Goal: Task Accomplishment & Management: Manage account settings

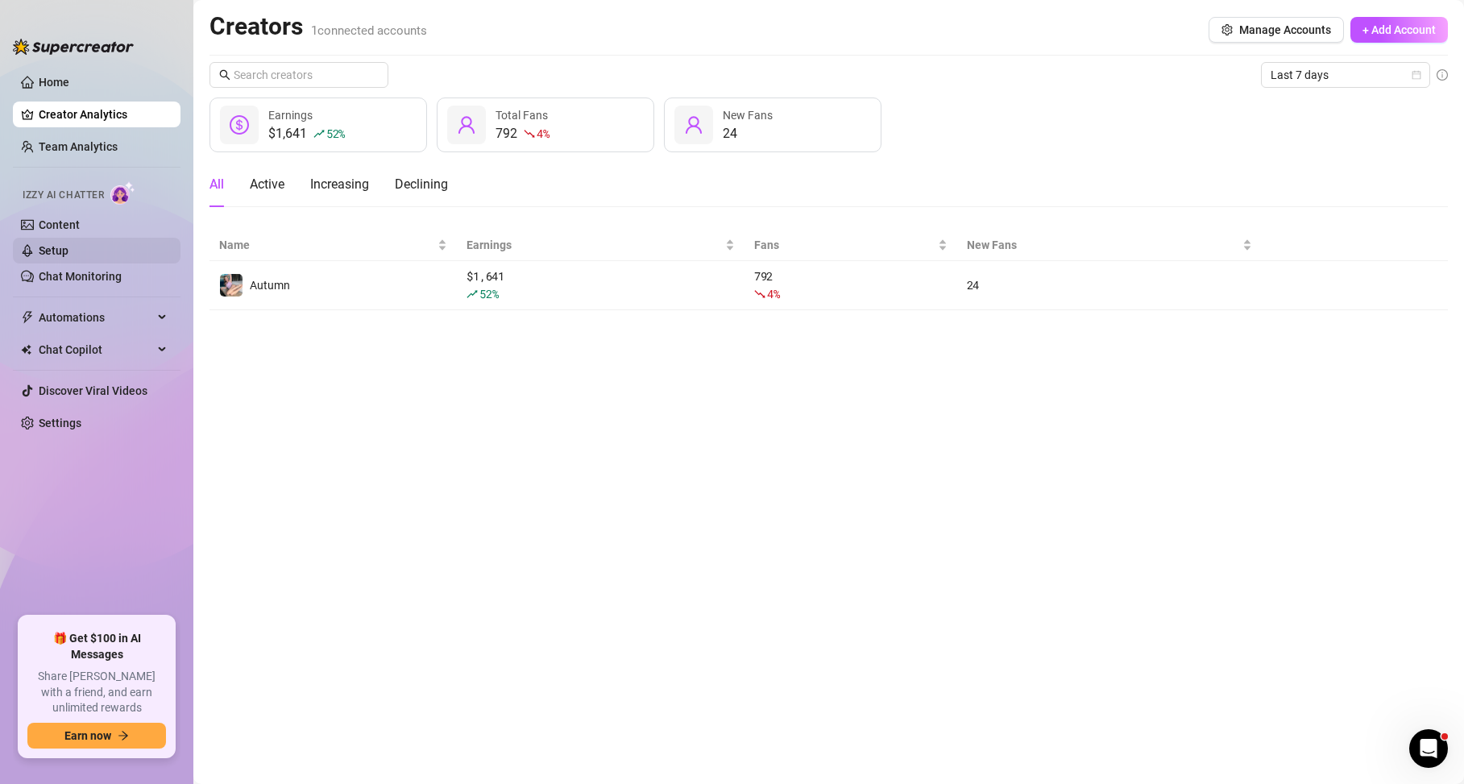
click at [62, 257] on link "Setup" at bounding box center [54, 250] width 30 height 13
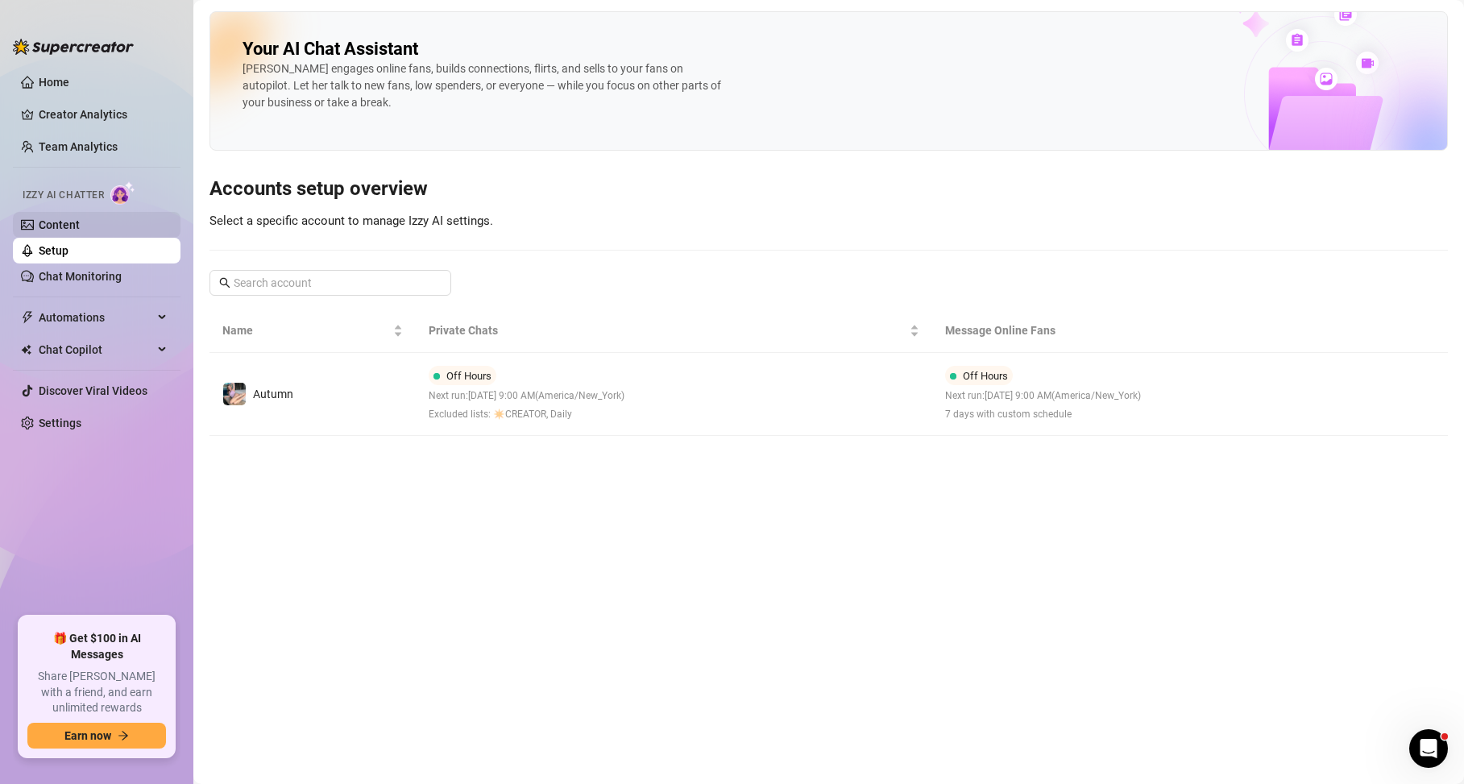
click at [68, 229] on link "Content" at bounding box center [59, 224] width 41 height 13
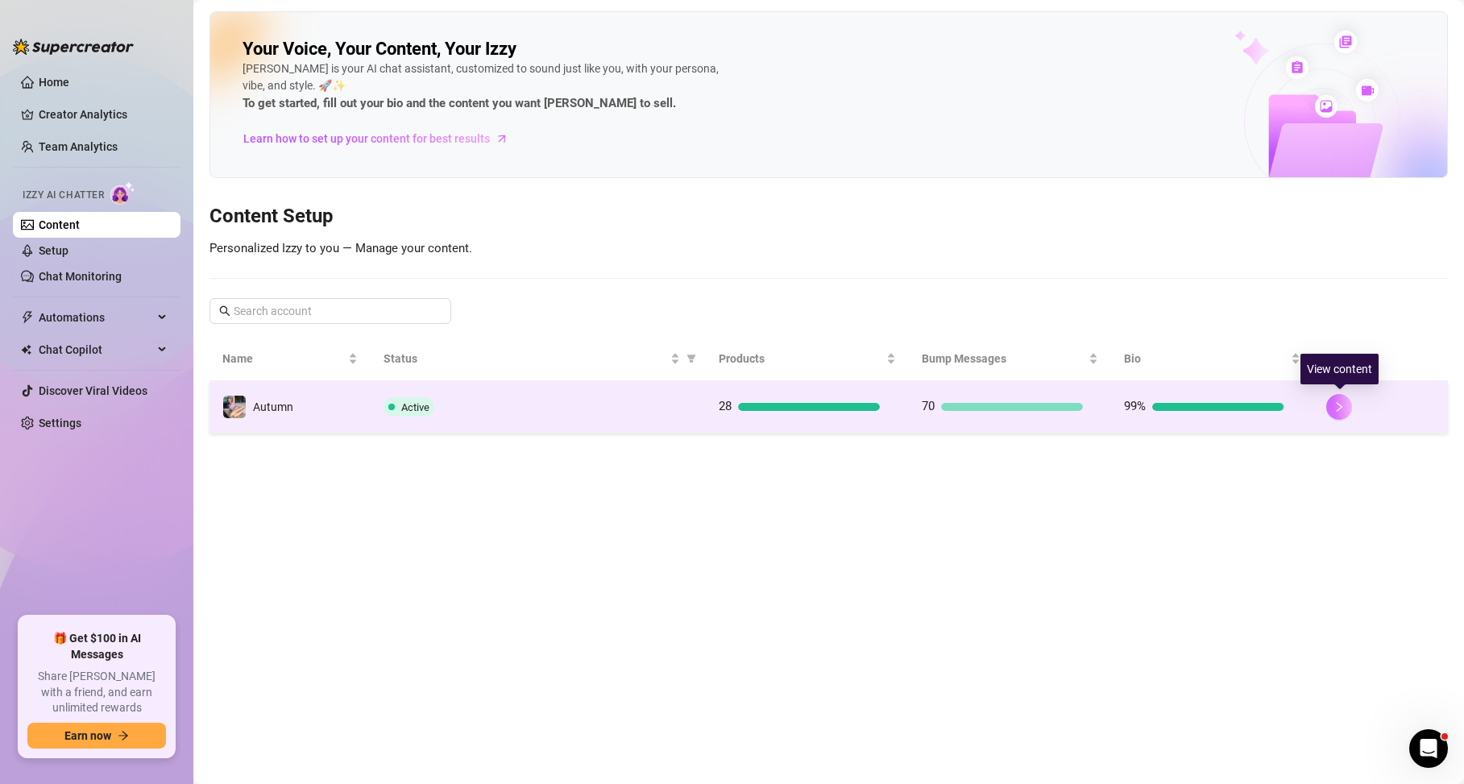
click at [1348, 397] on button "button" at bounding box center [1339, 407] width 26 height 26
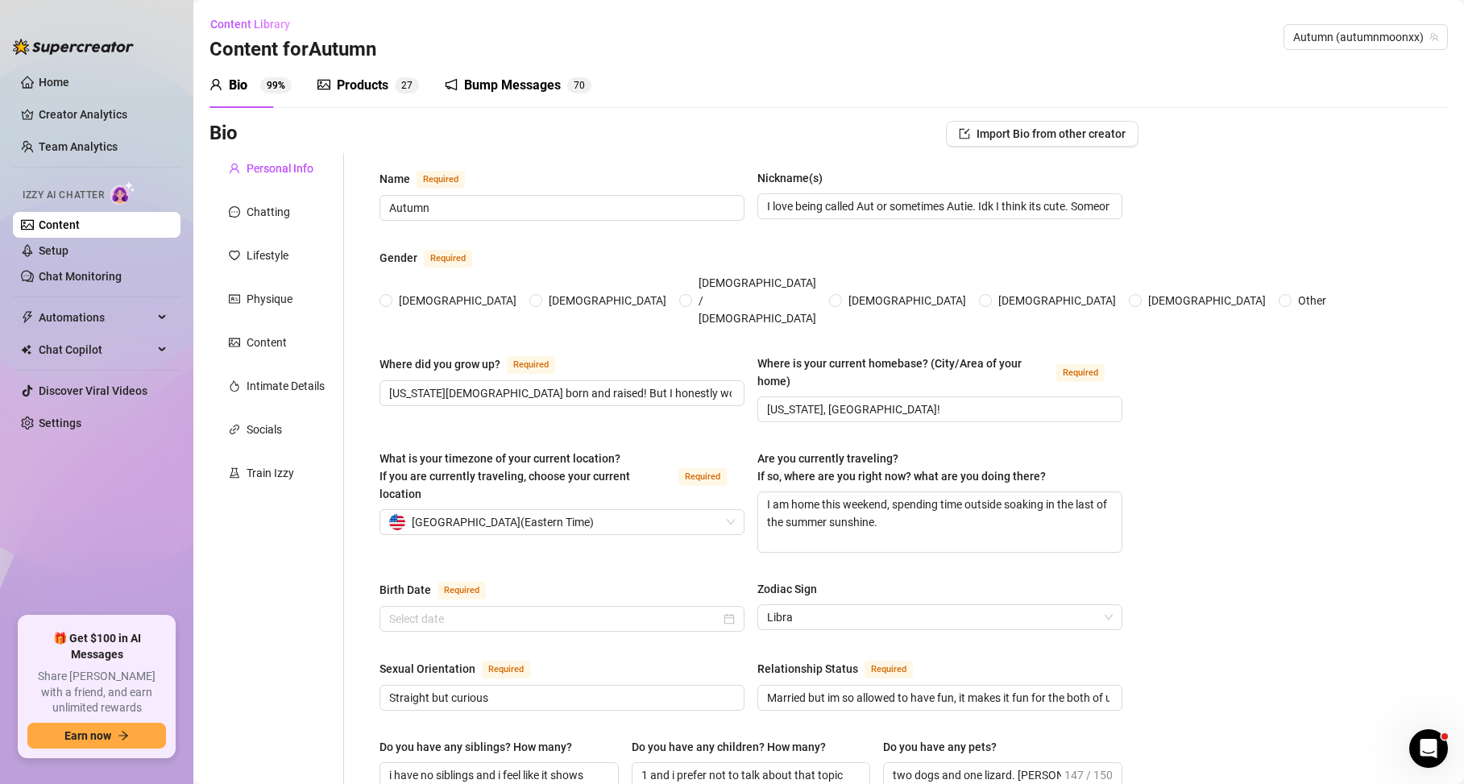
radio input "true"
type input "[DATE]"
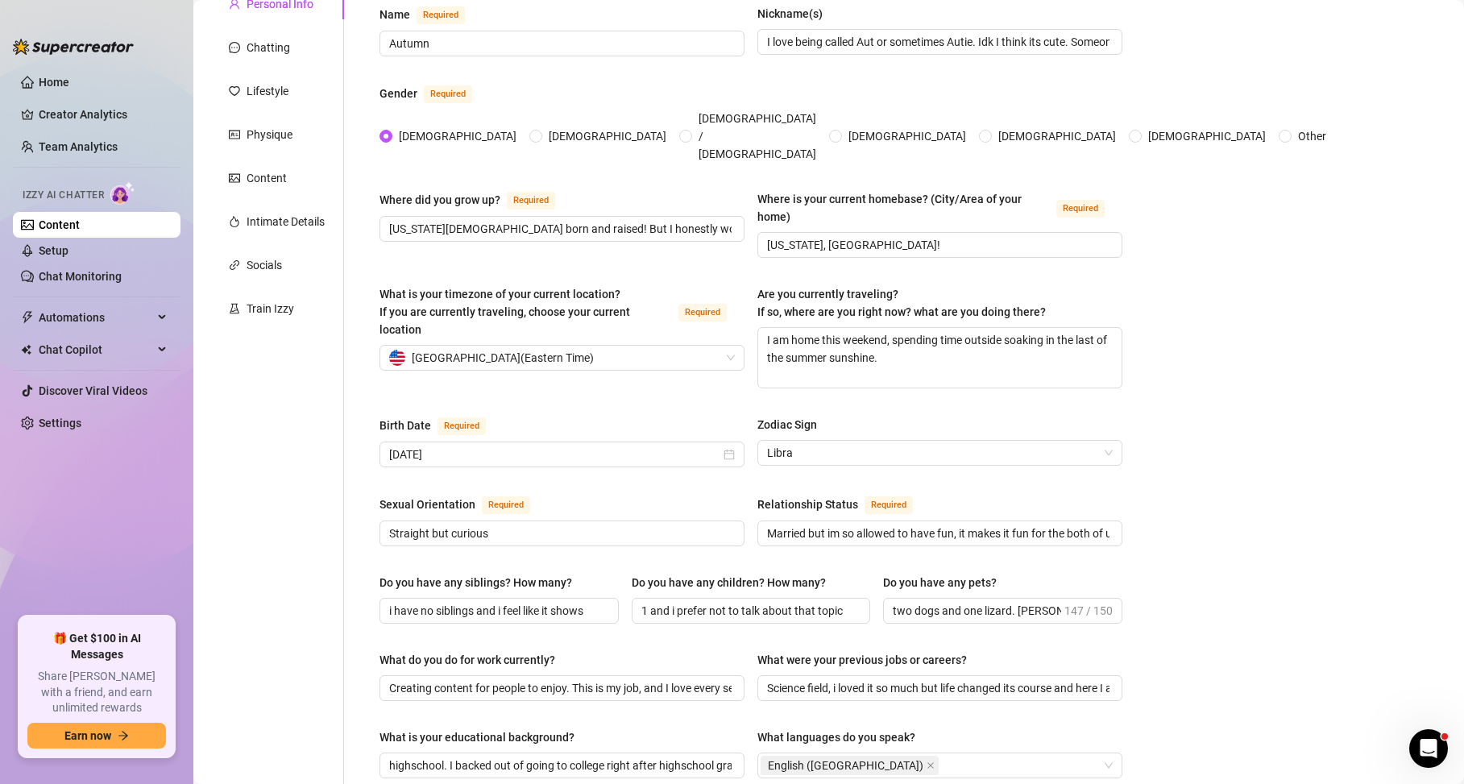
scroll to position [23, 0]
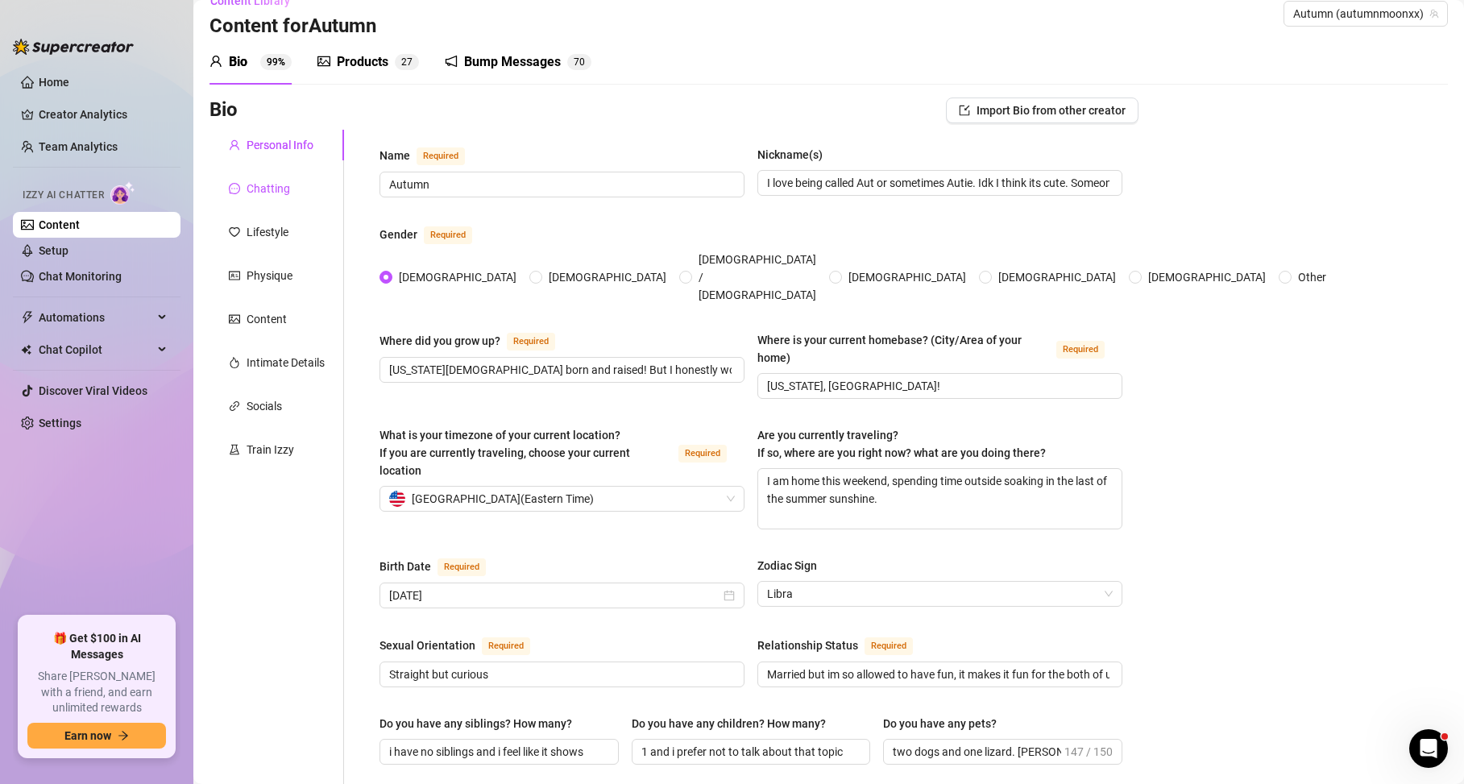
click at [288, 181] on div "Chatting" at bounding box center [267, 189] width 43 height 18
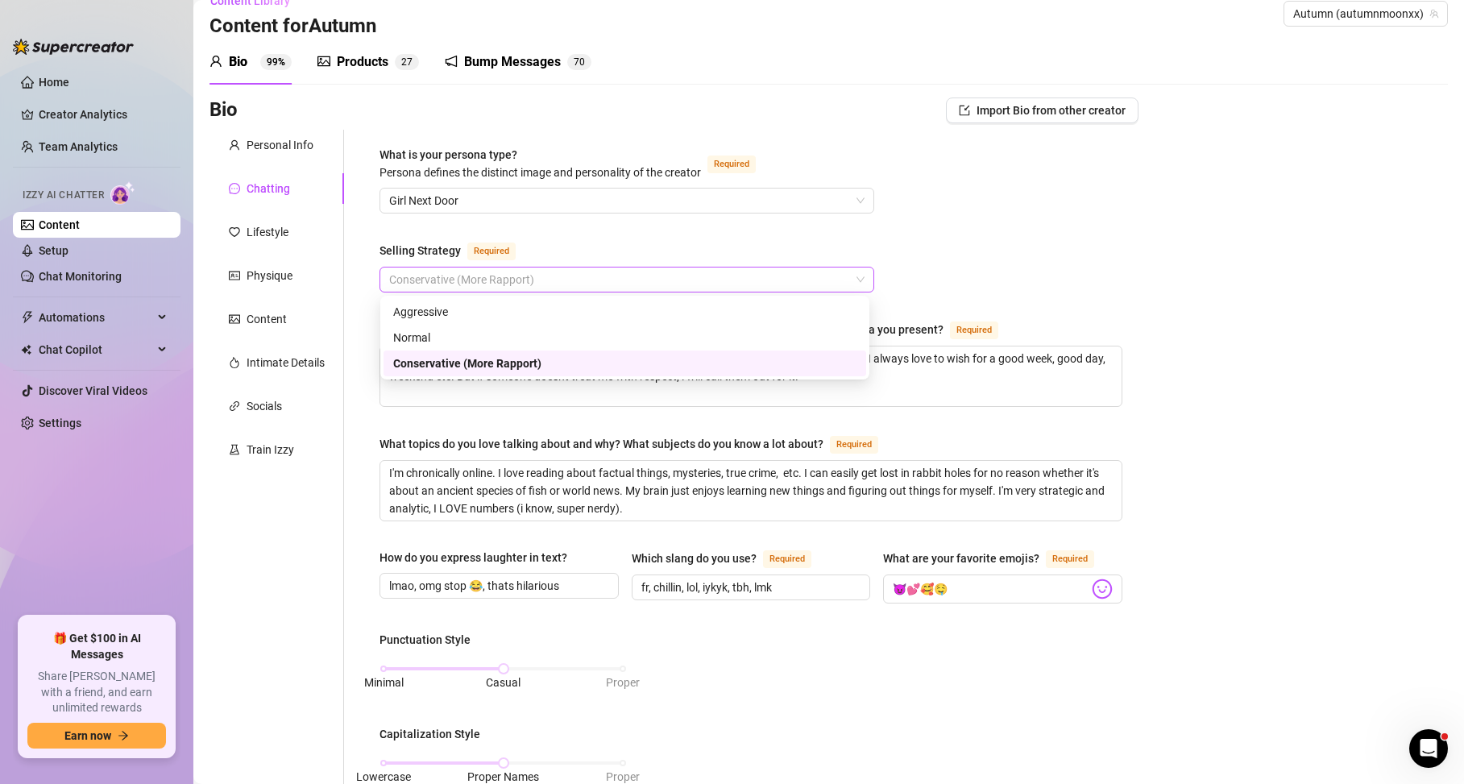
click at [393, 275] on span "Conservative (More Rapport)" at bounding box center [626, 279] width 475 height 24
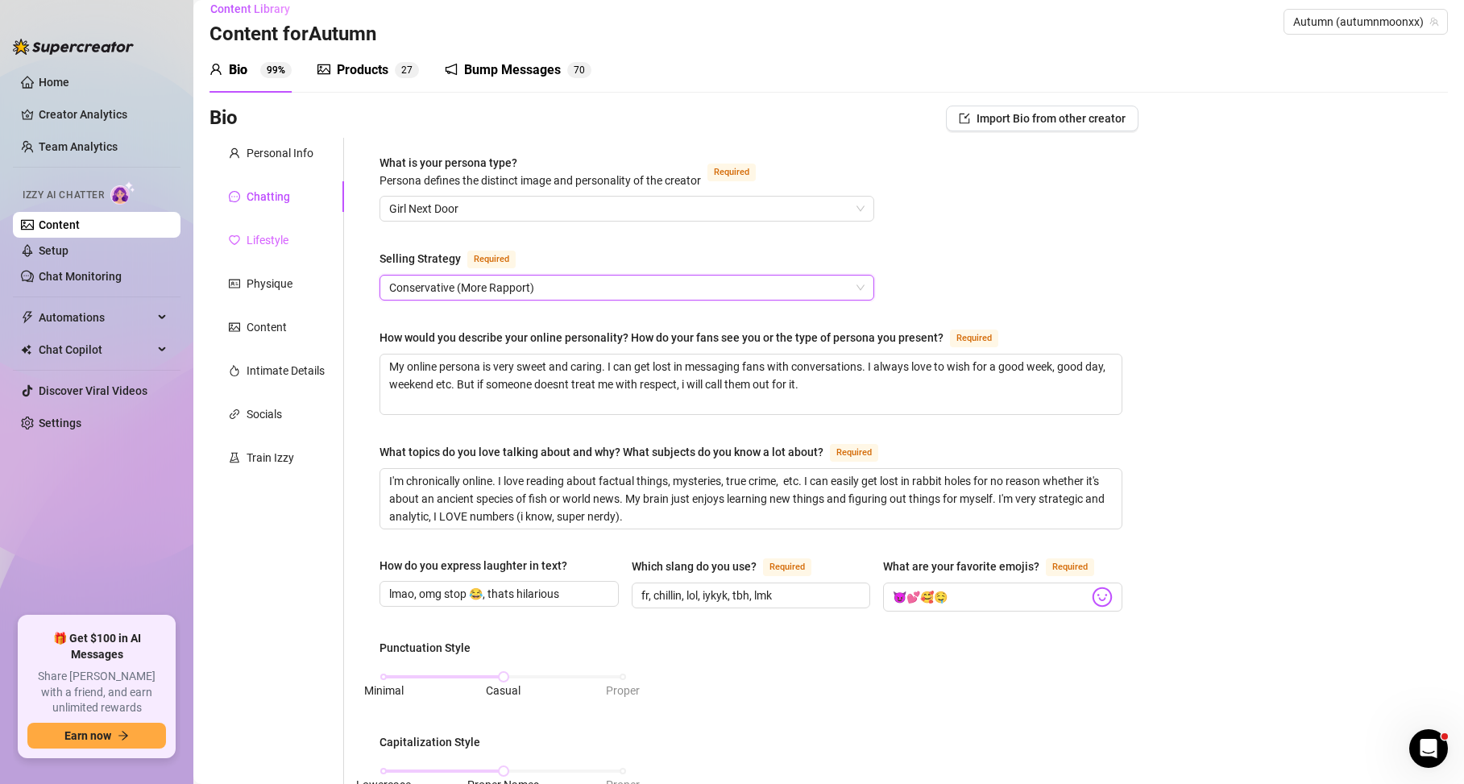
scroll to position [0, 0]
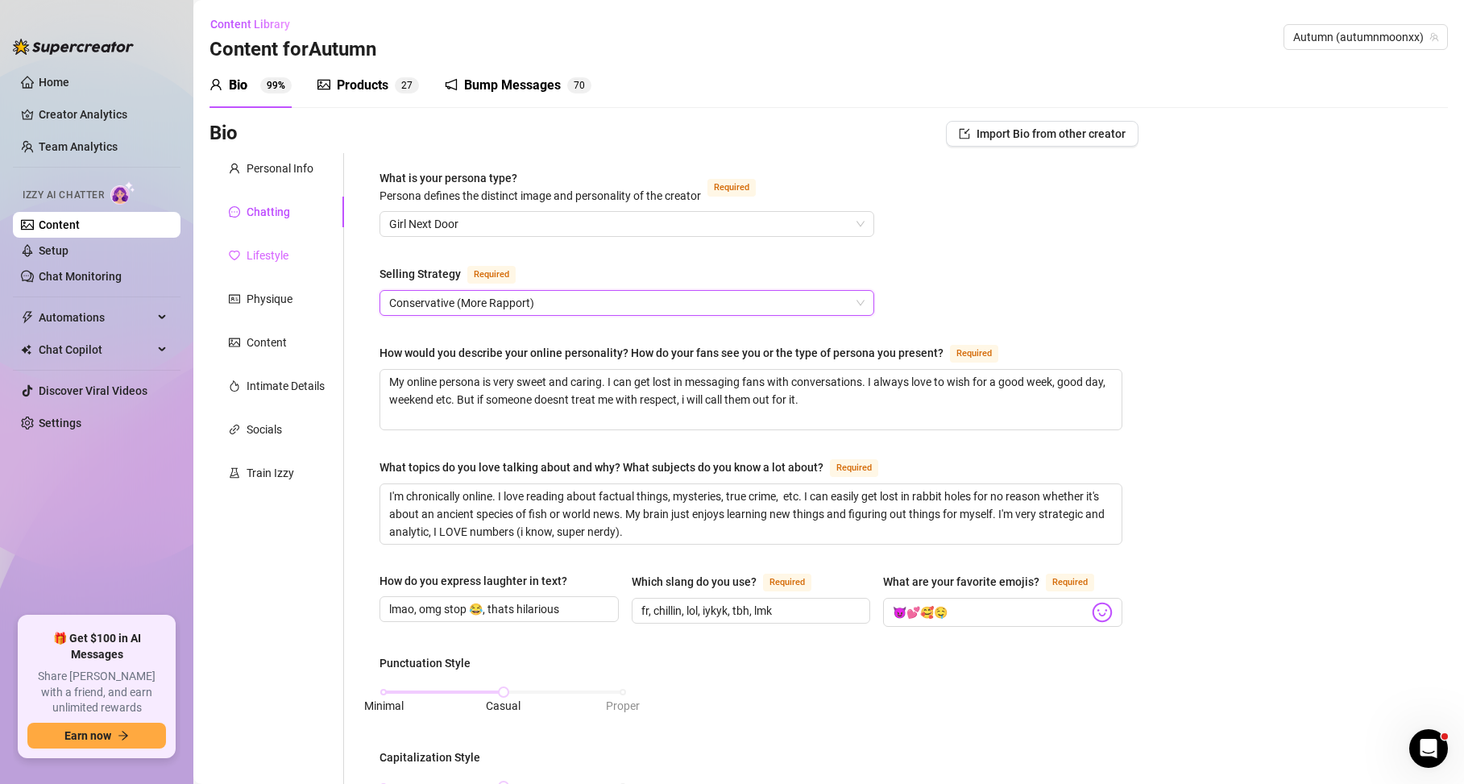
click at [281, 267] on div "Lifestyle" at bounding box center [276, 255] width 135 height 31
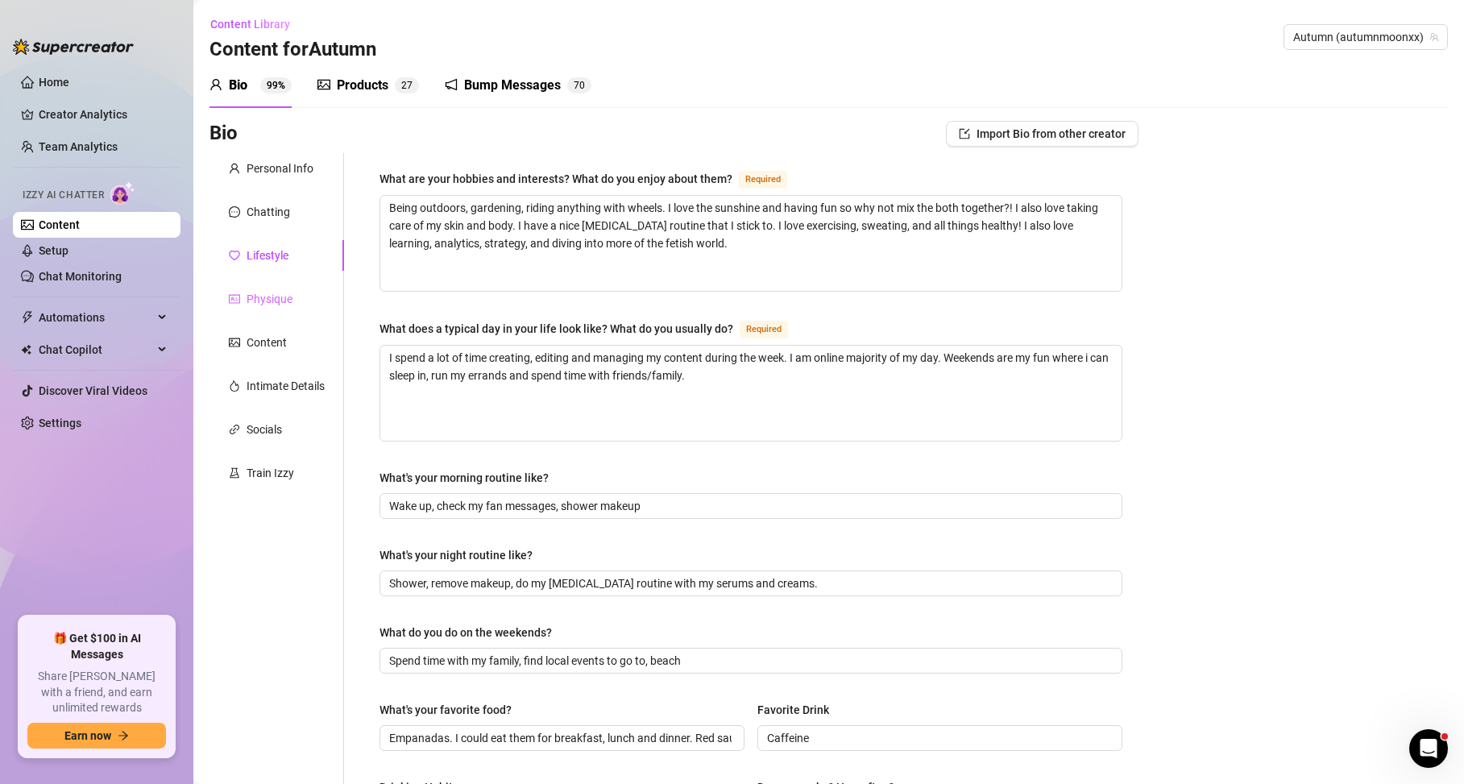
click at [303, 298] on div "Physique" at bounding box center [276, 299] width 135 height 31
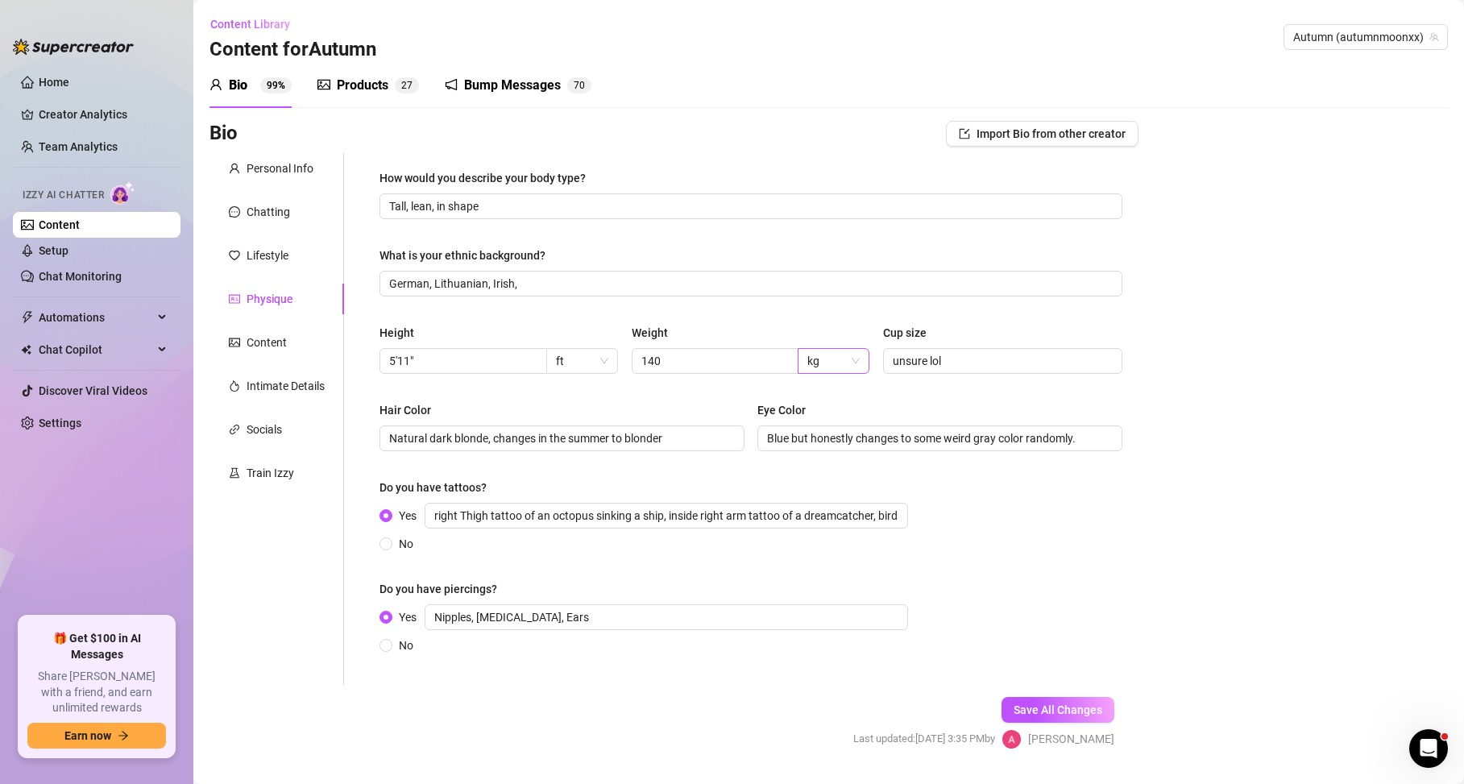
click at [818, 361] on span "kg" at bounding box center [833, 361] width 52 height 24
click at [819, 416] on div "lbs" at bounding box center [827, 419] width 45 height 18
click at [1046, 701] on button "Save All Changes" at bounding box center [1057, 710] width 113 height 26
click at [253, 336] on div "Content" at bounding box center [266, 342] width 40 height 18
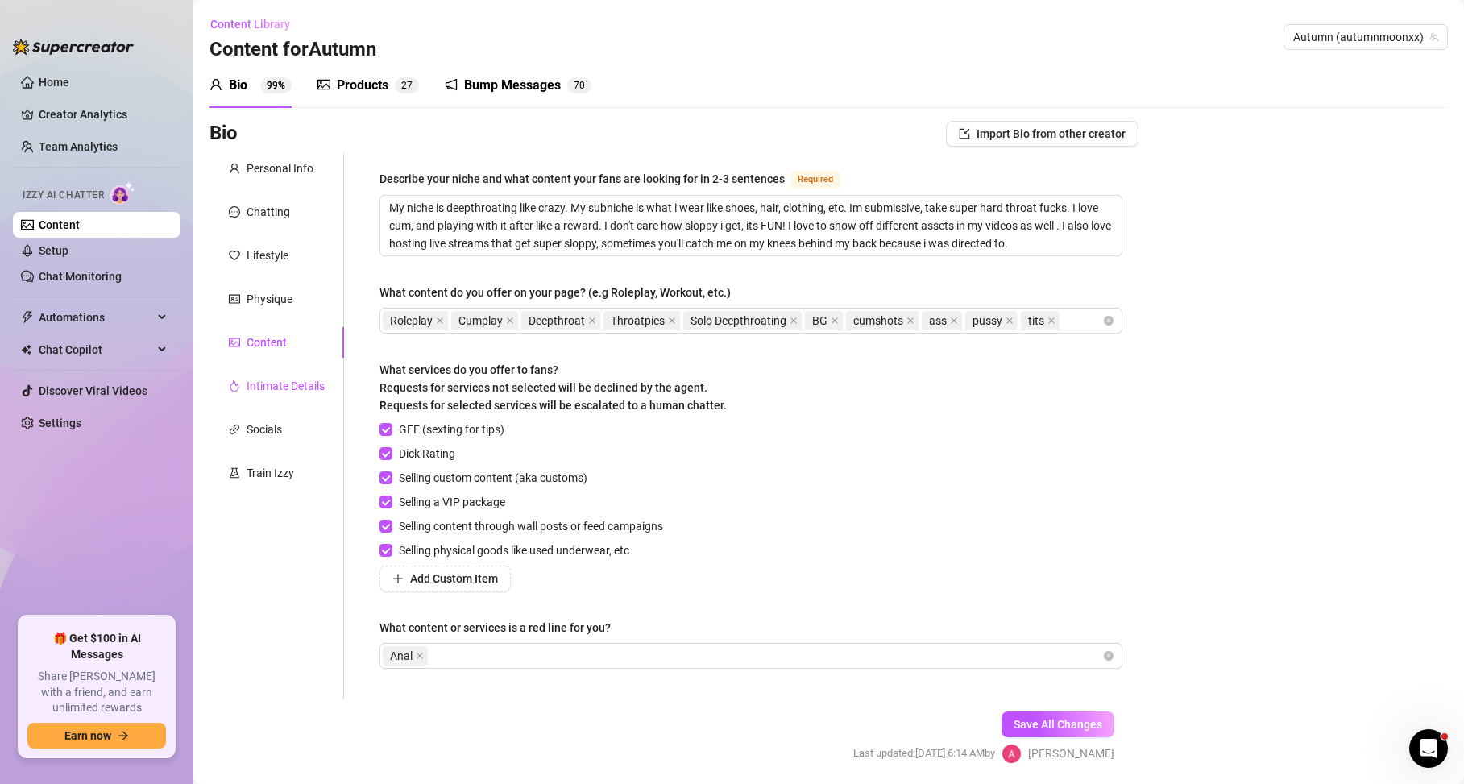
click at [273, 391] on div "Intimate Details" at bounding box center [285, 386] width 78 height 18
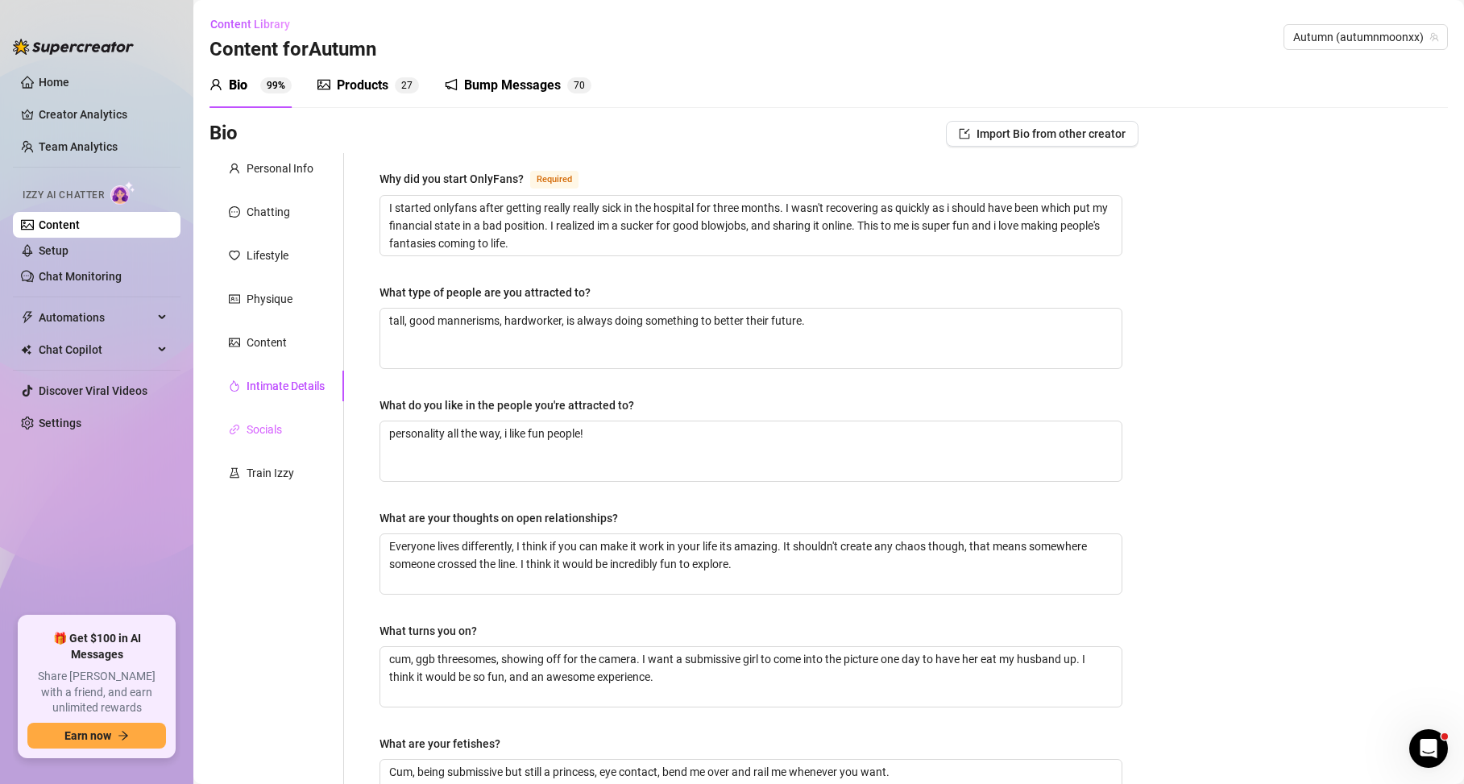
click at [288, 432] on div "Socials" at bounding box center [276, 429] width 135 height 31
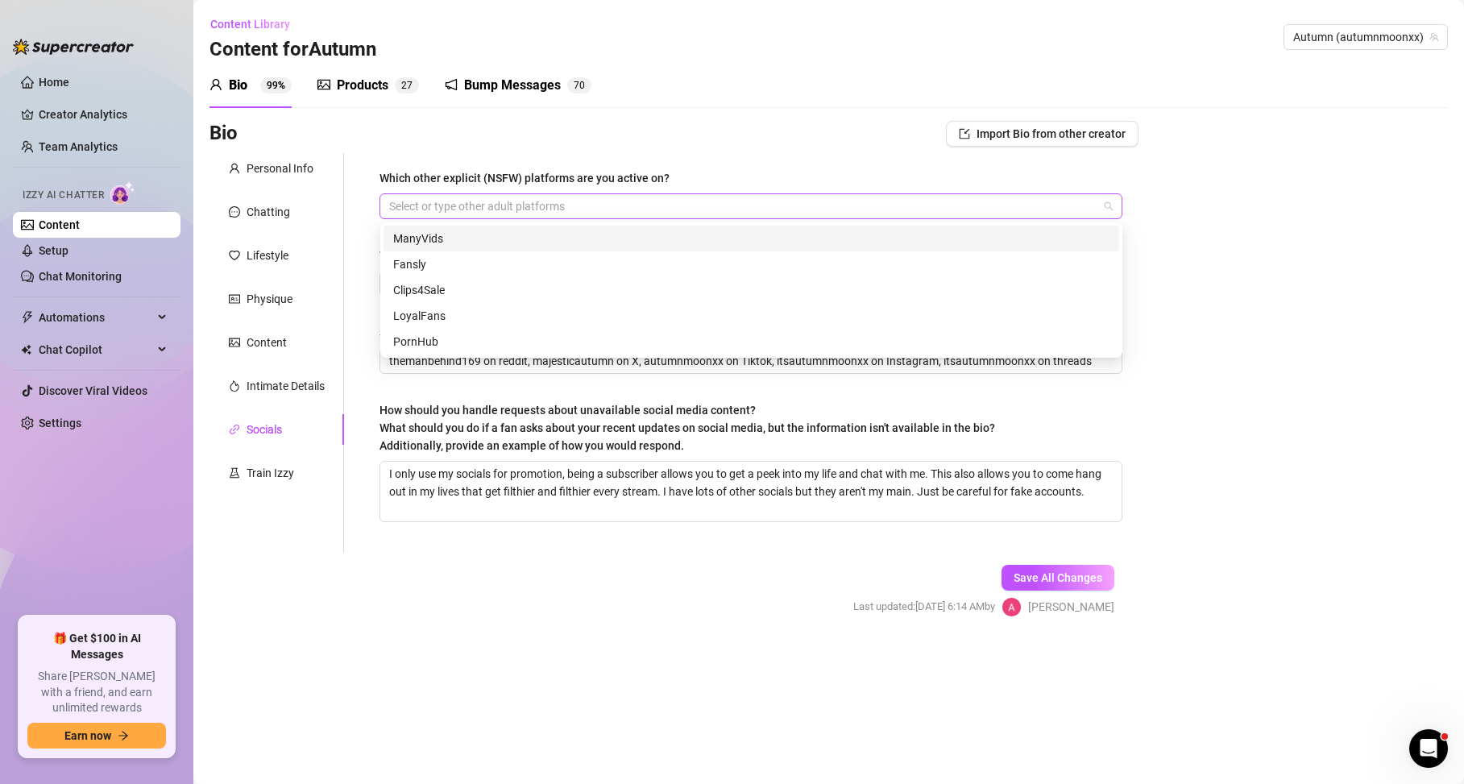
click at [447, 206] on div at bounding box center [742, 206] width 719 height 23
click at [449, 238] on div "ManyVids" at bounding box center [751, 239] width 716 height 18
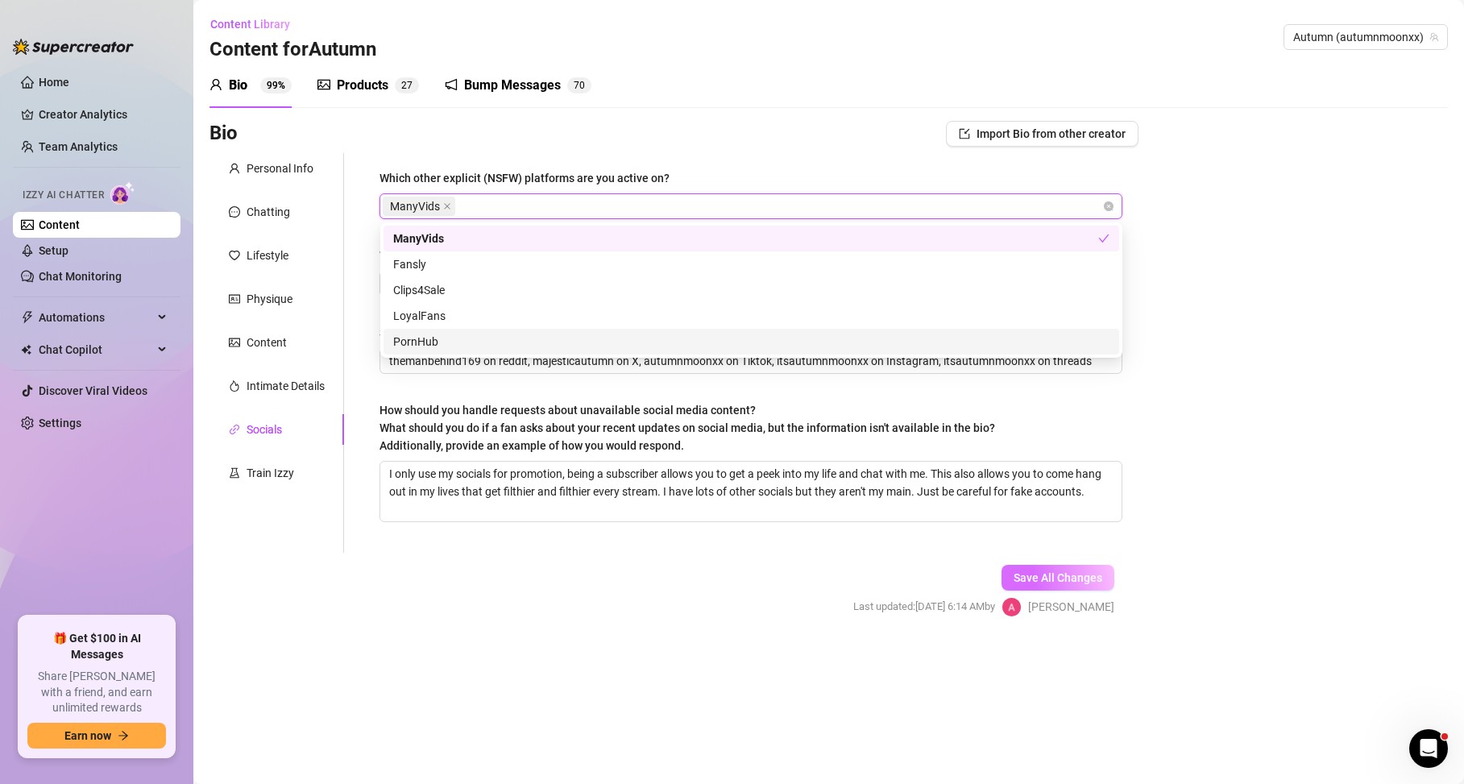
click at [1033, 584] on button "Save All Changes" at bounding box center [1057, 578] width 113 height 26
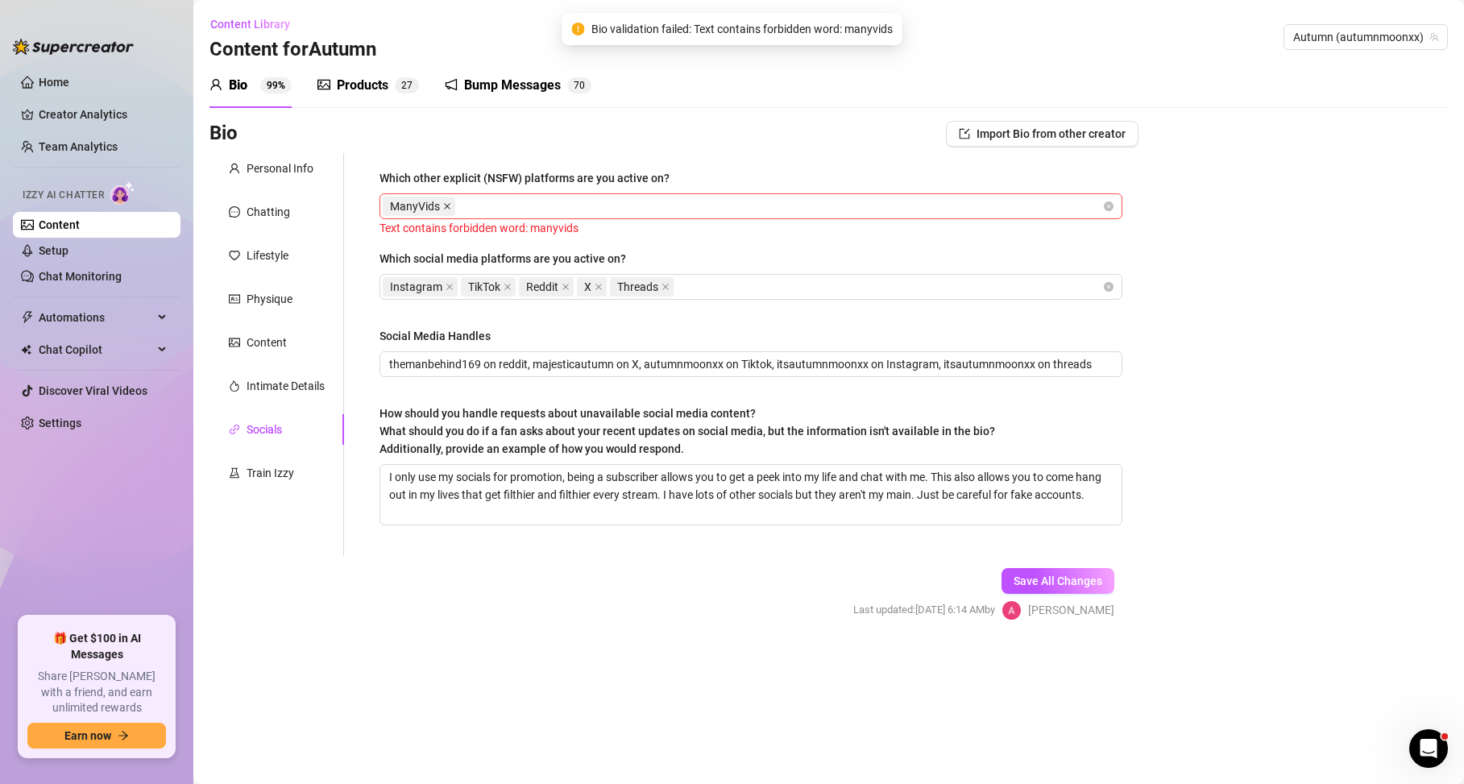
click at [449, 205] on icon "close" at bounding box center [447, 206] width 8 height 8
click at [449, 205] on div at bounding box center [742, 206] width 719 height 23
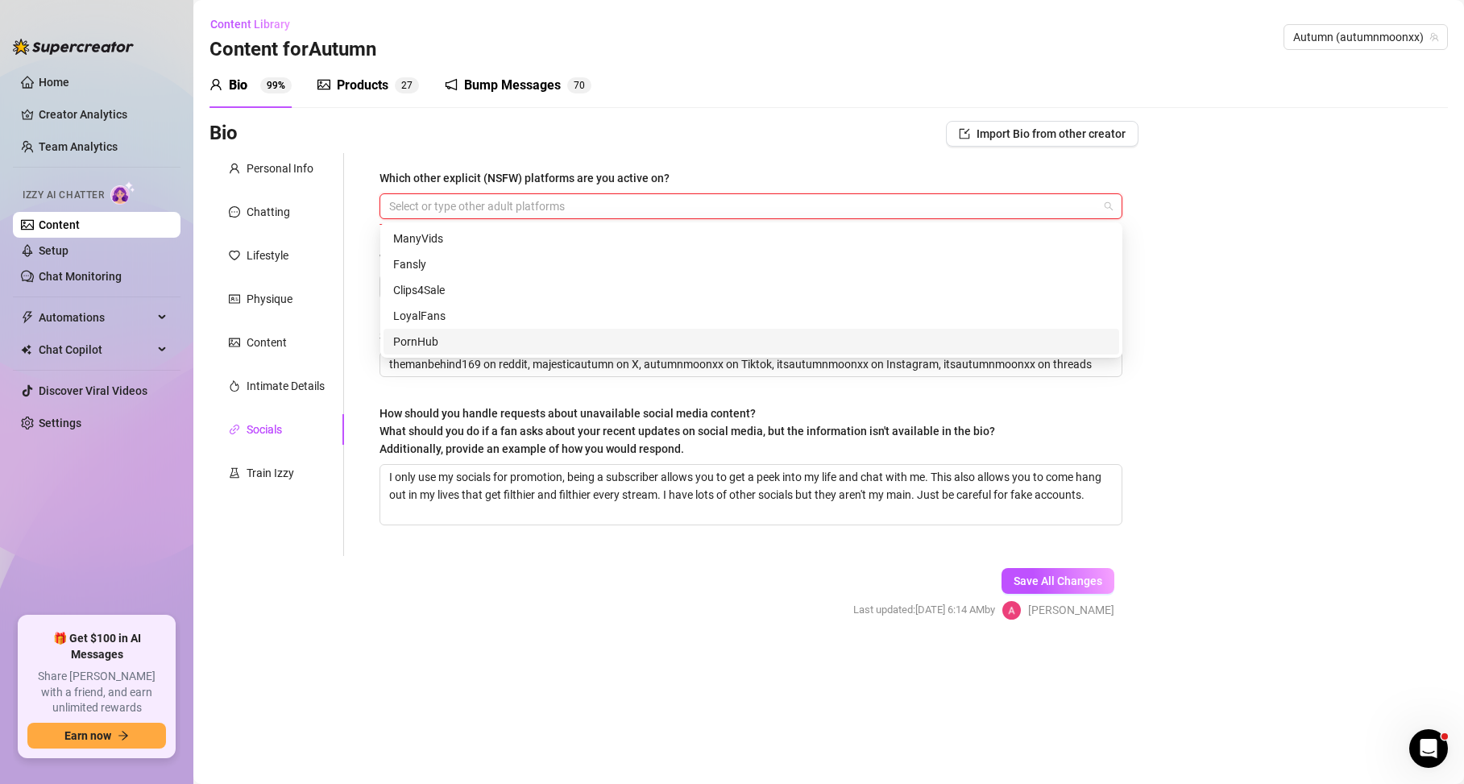
click at [442, 341] on div "PornHub" at bounding box center [751, 342] width 716 height 18
click at [1078, 585] on span "Save All Changes" at bounding box center [1057, 580] width 89 height 13
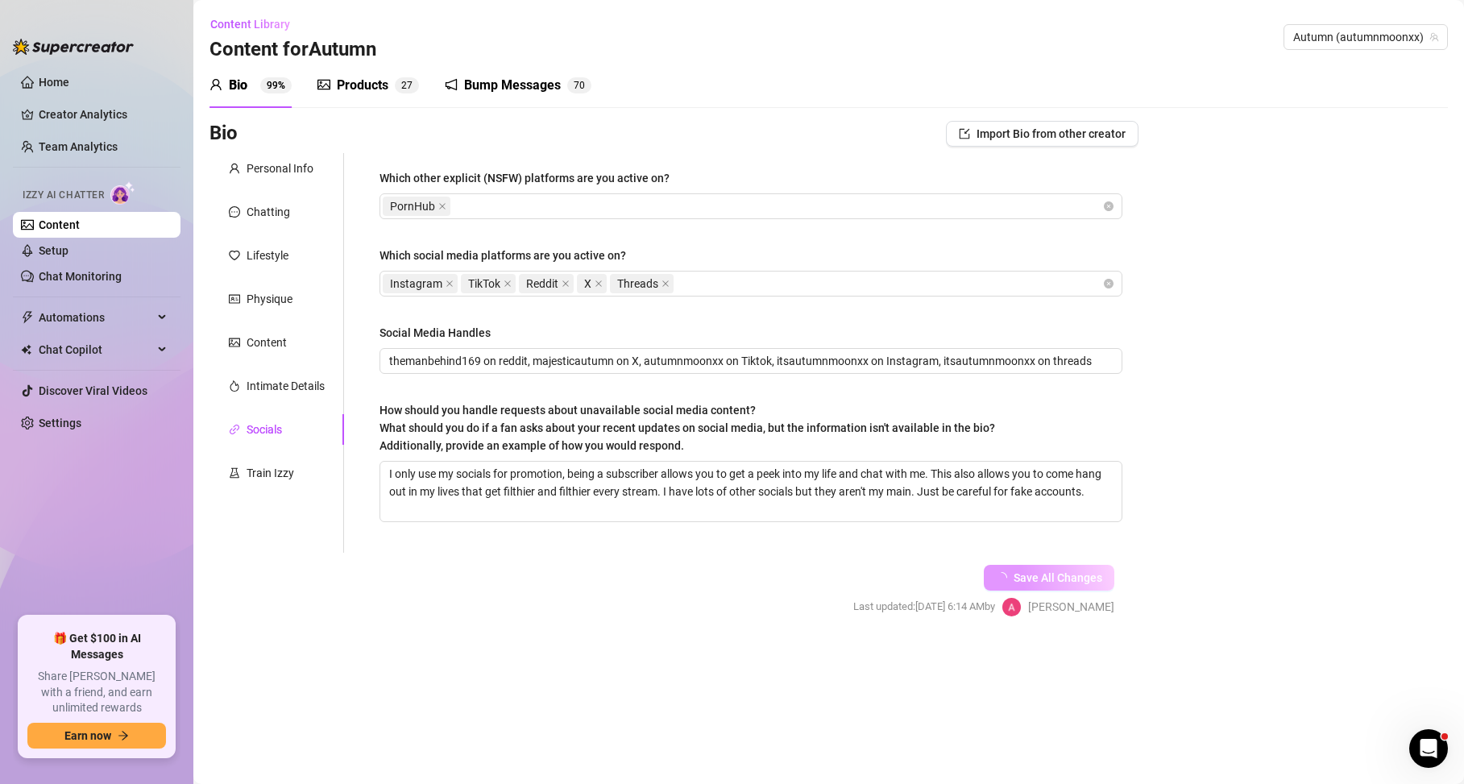
click at [1078, 585] on button "Save All Changes" at bounding box center [1049, 578] width 130 height 26
click at [55, 221] on link "Content" at bounding box center [59, 224] width 41 height 13
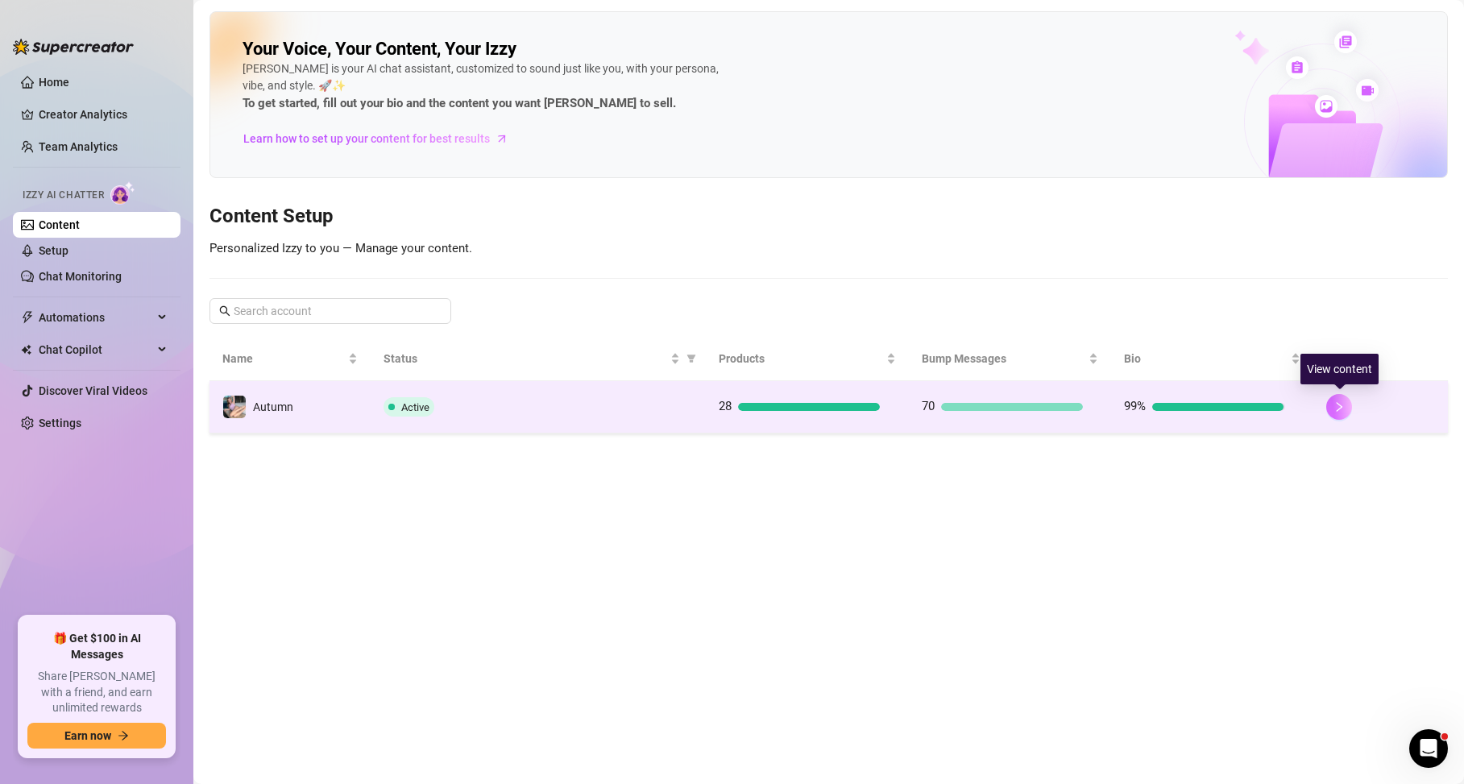
click at [1339, 412] on button "button" at bounding box center [1339, 407] width 26 height 26
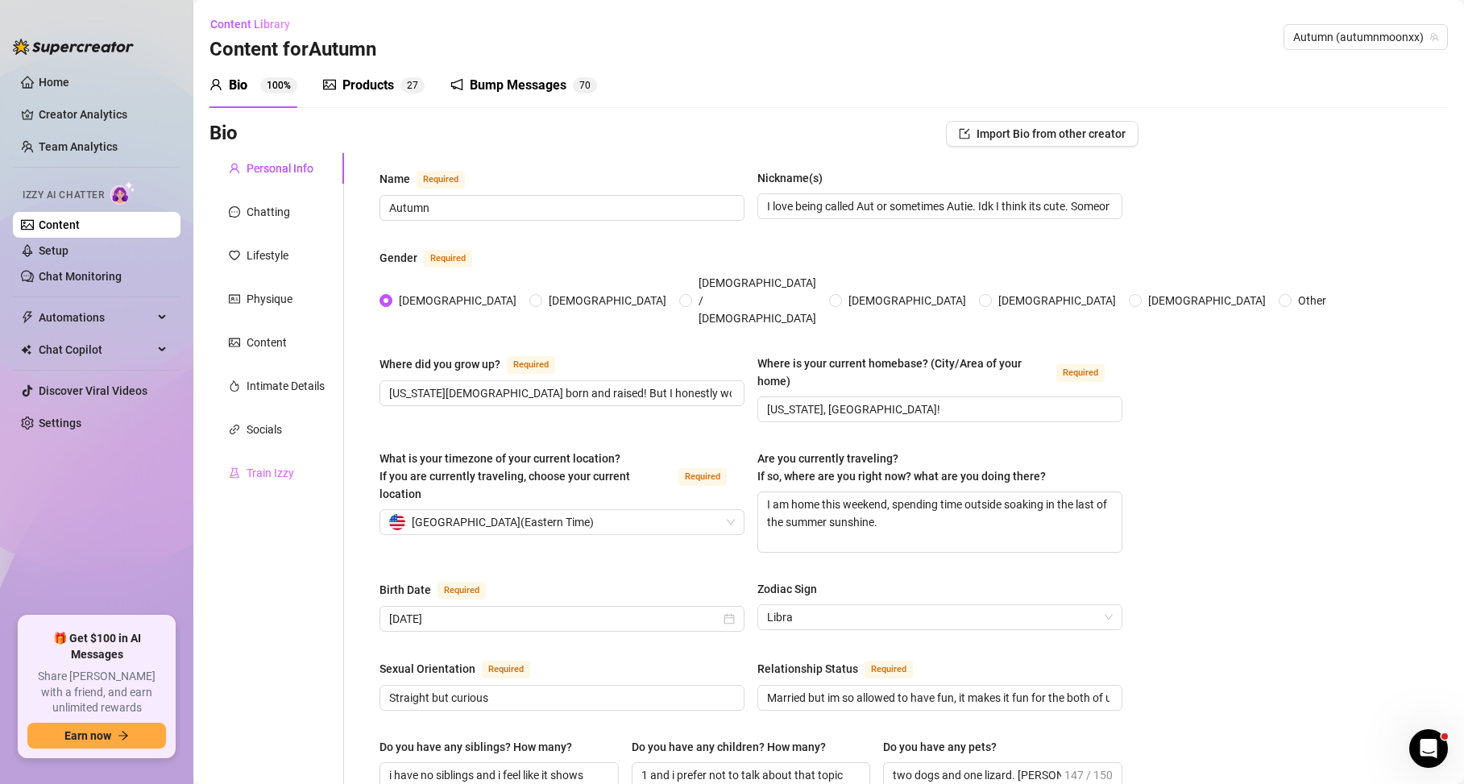
click at [296, 464] on div "Train Izzy" at bounding box center [276, 473] width 135 height 31
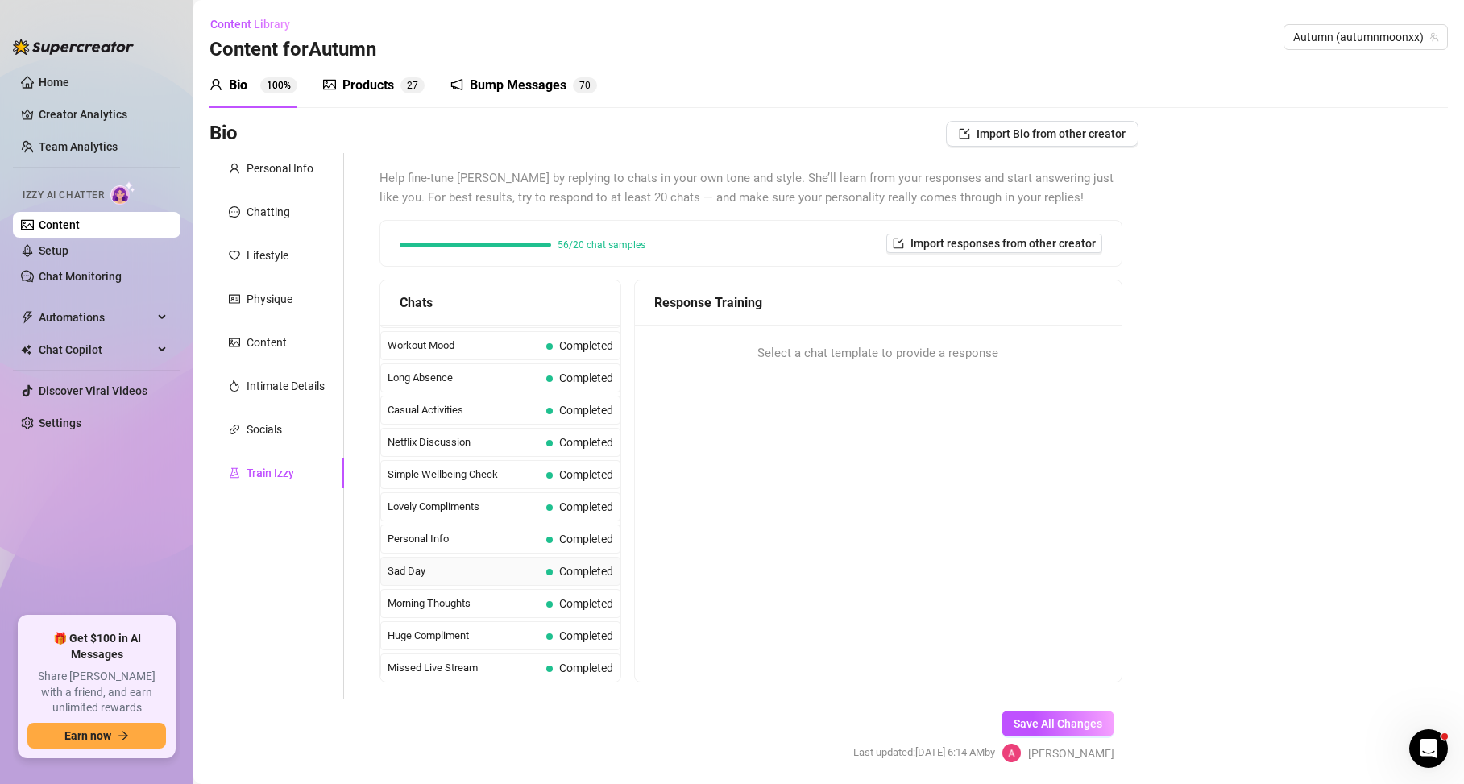
scroll to position [1446, 0]
click at [262, 421] on div "Socials" at bounding box center [263, 429] width 35 height 18
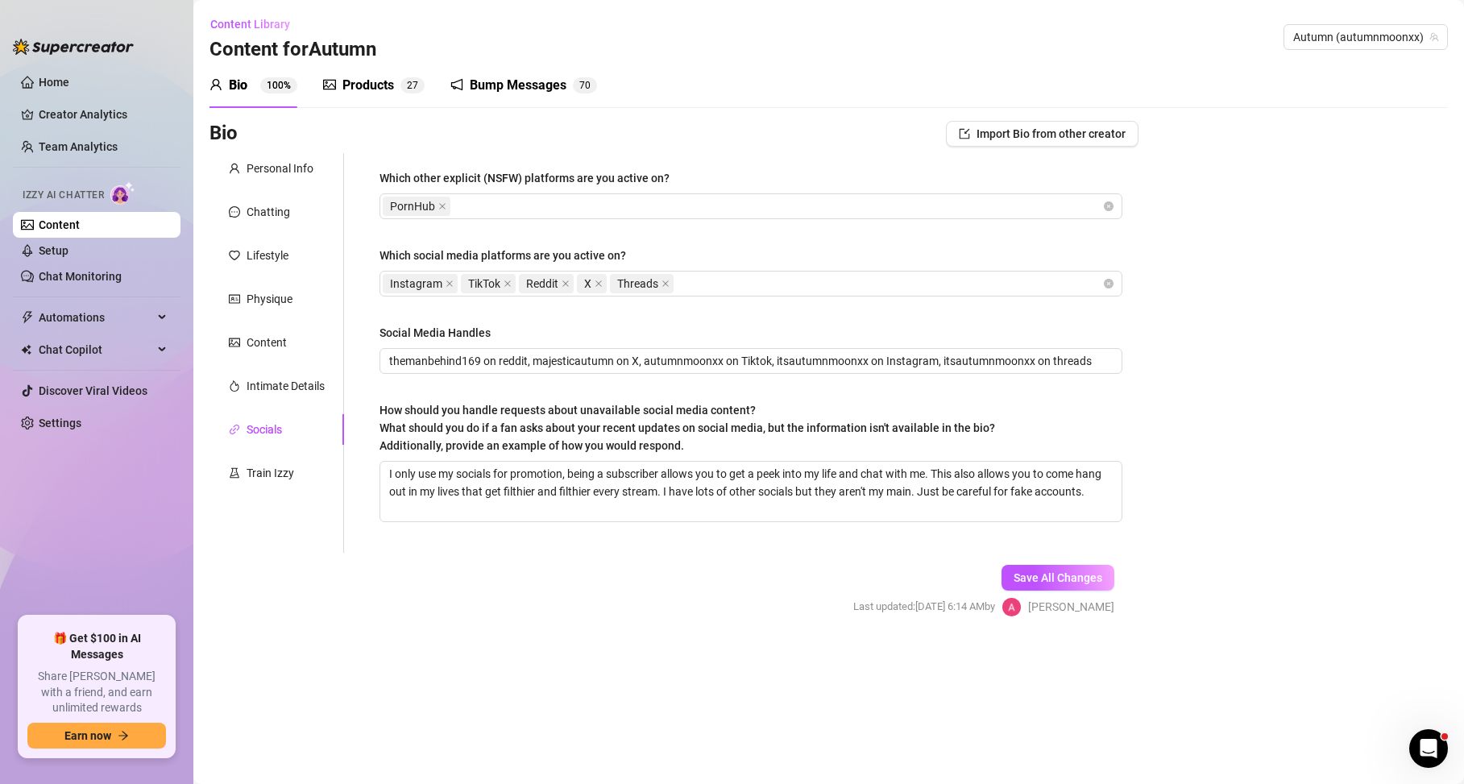
click at [267, 408] on div "Personal Info Chatting Lifestyle Physique Content Intimate Details Socials Trai…" at bounding box center [276, 353] width 135 height 400
click at [270, 373] on div "Intimate Details" at bounding box center [276, 386] width 135 height 31
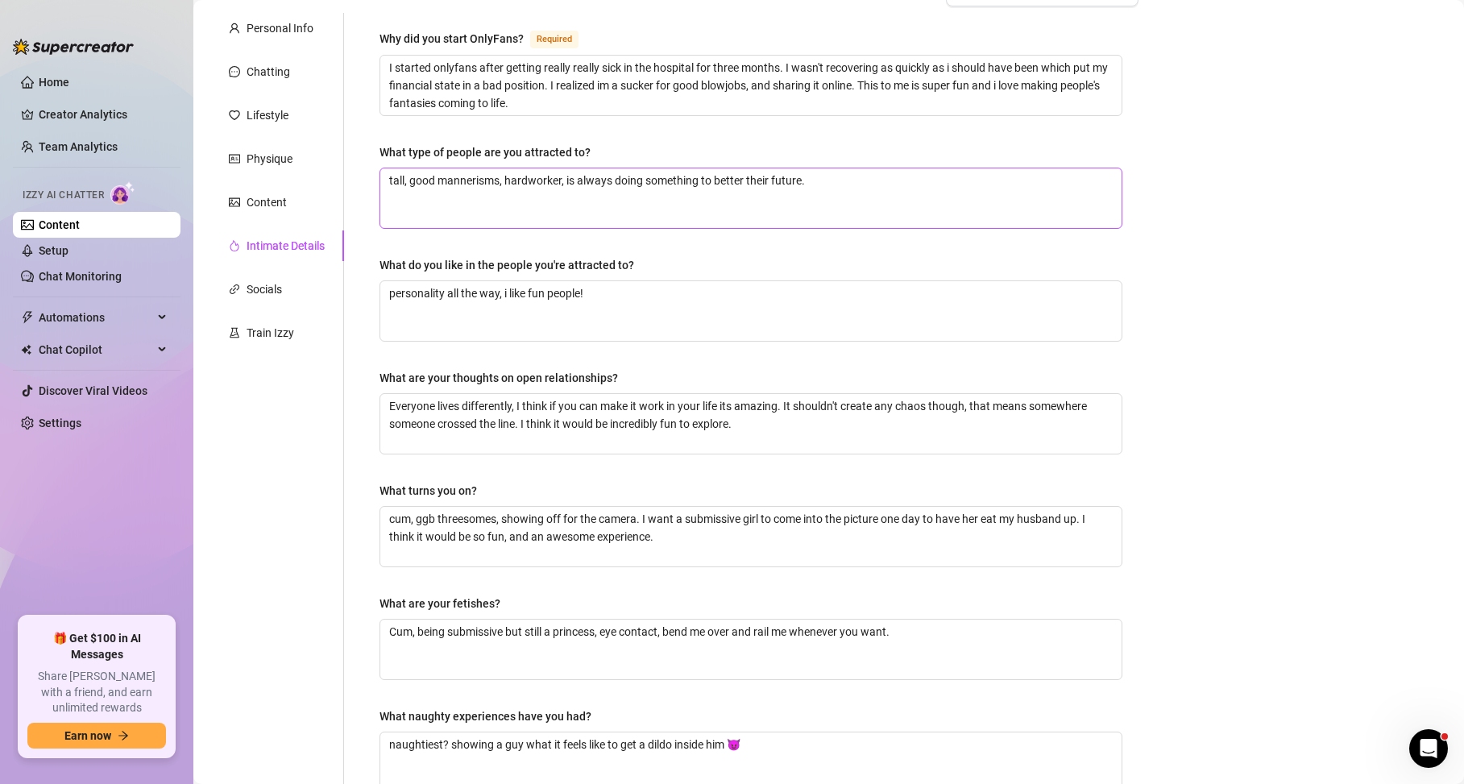
scroll to position [0, 0]
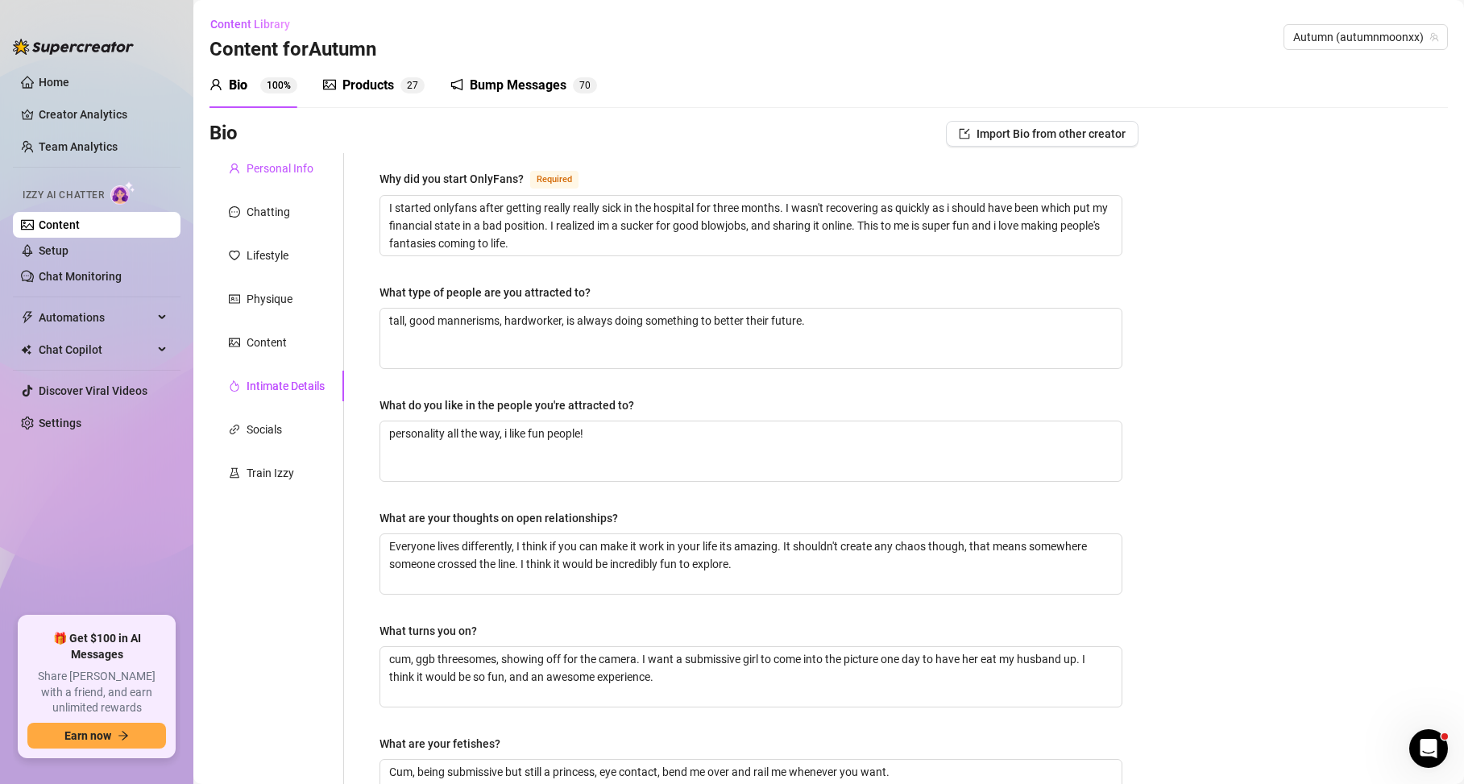
click at [282, 175] on div "Personal Info" at bounding box center [279, 168] width 67 height 18
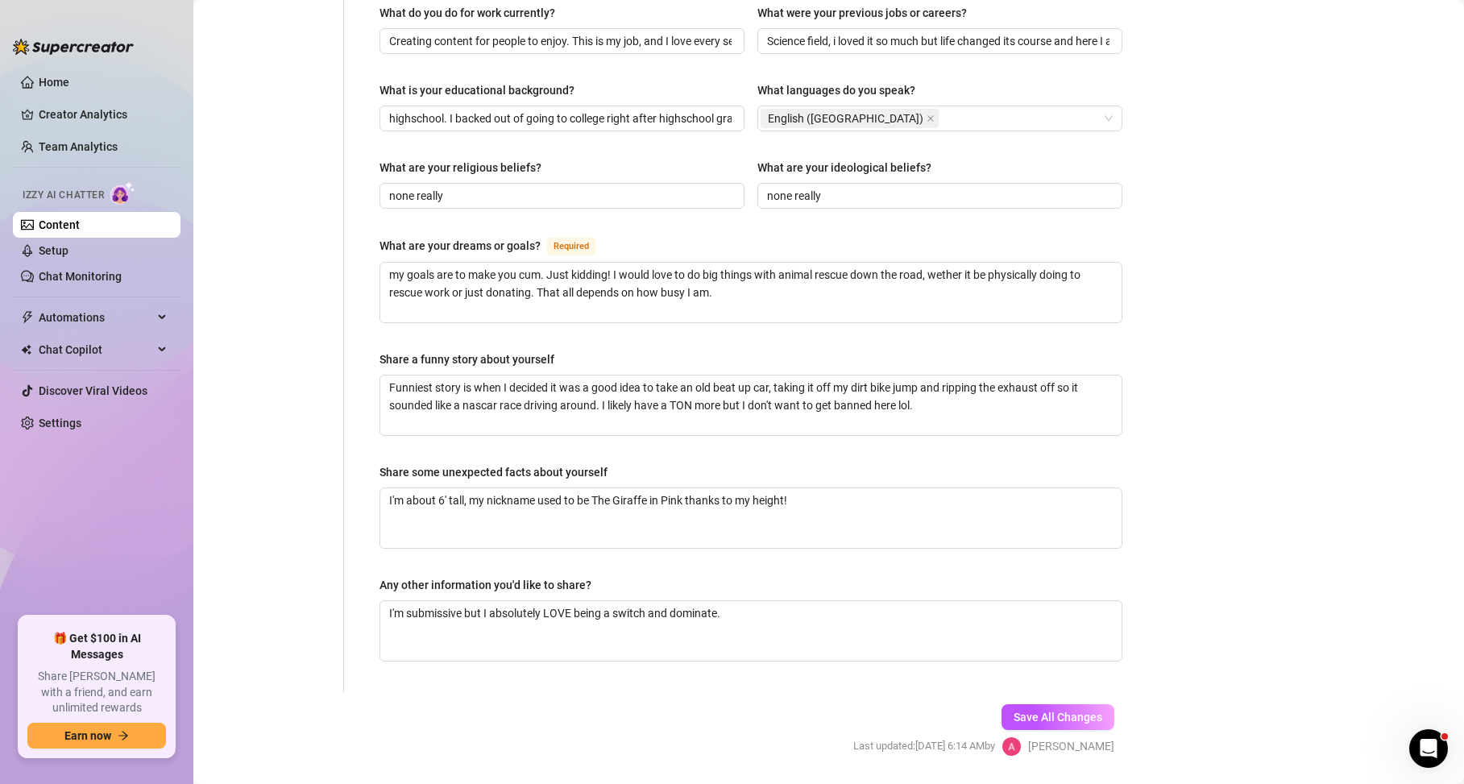
scroll to position [833, 0]
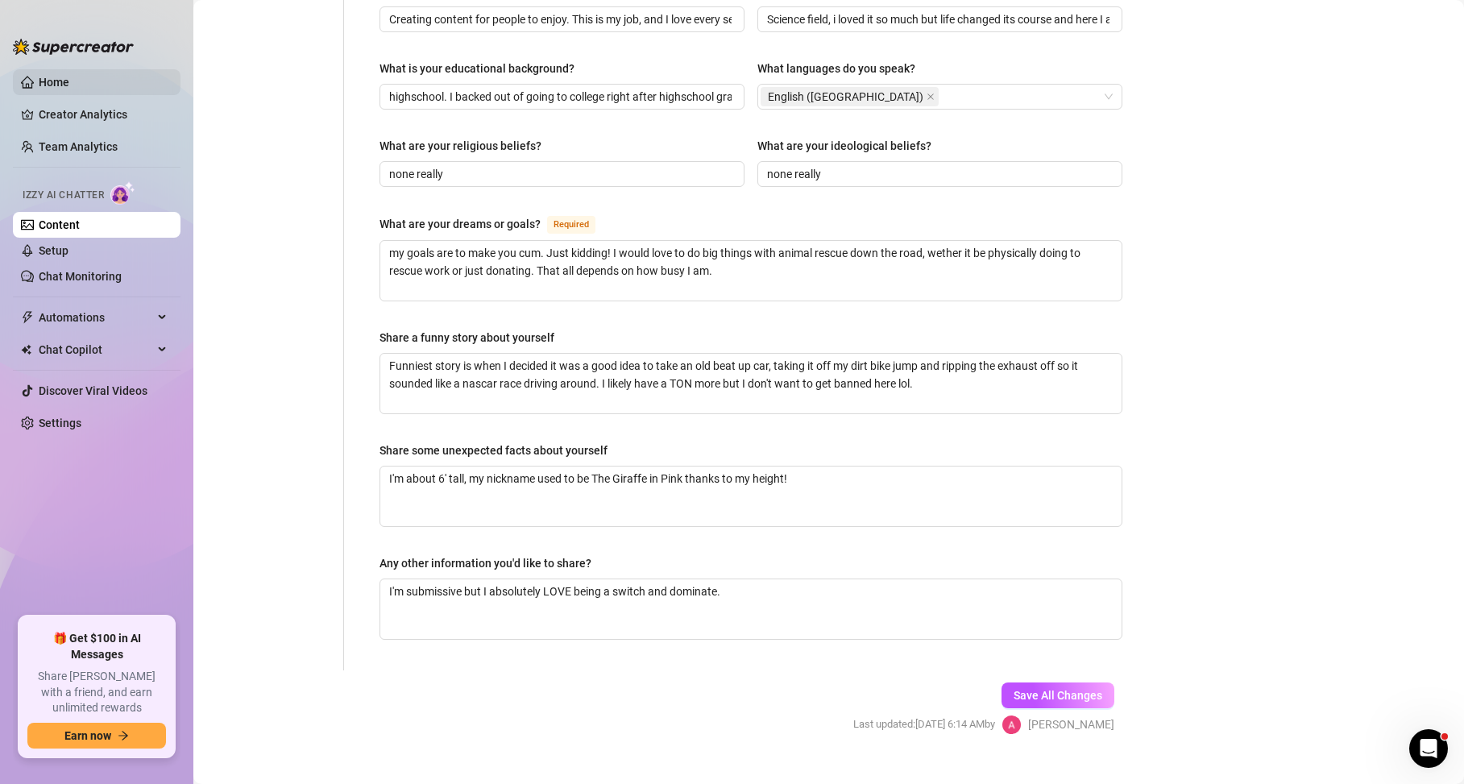
click at [57, 76] on link "Home" at bounding box center [54, 82] width 31 height 13
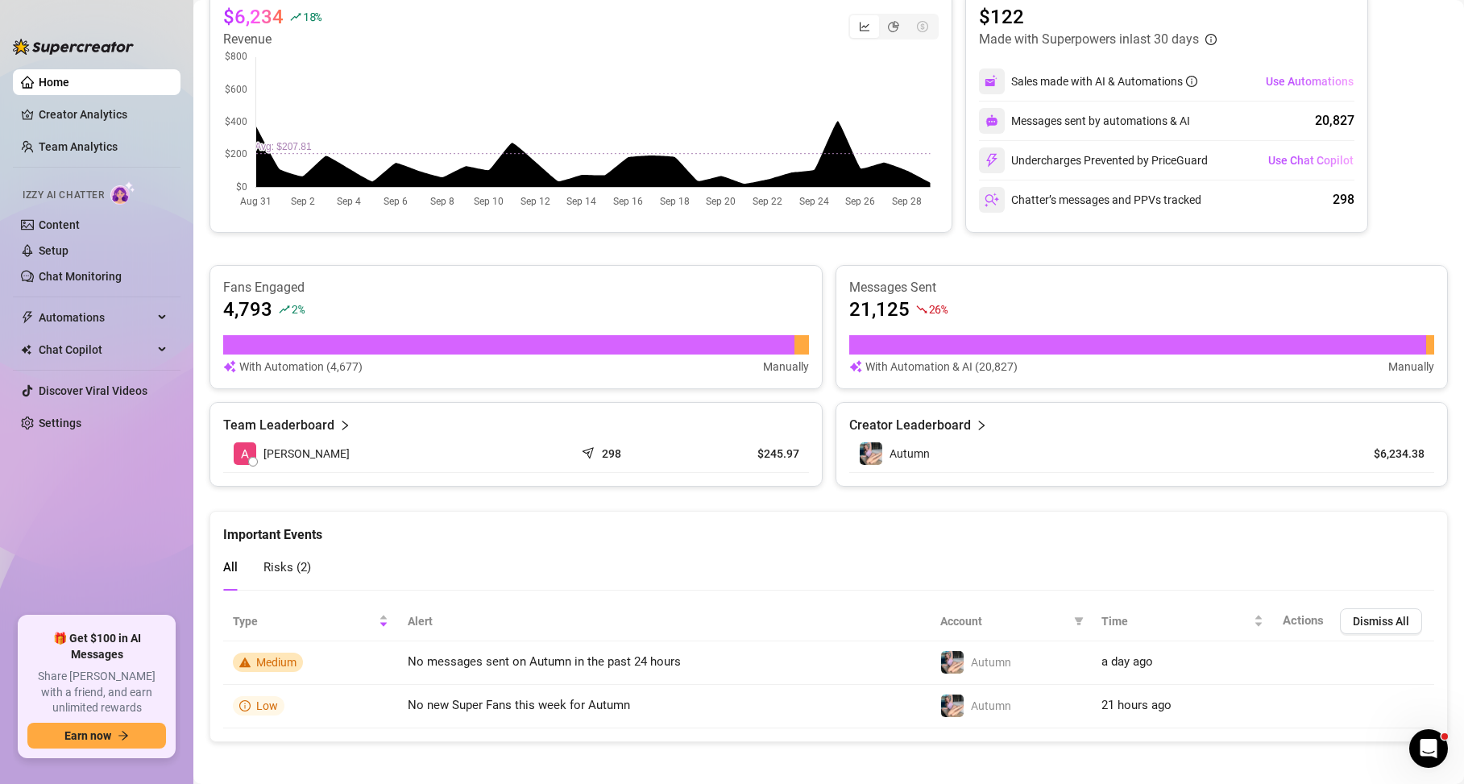
scroll to position [717, 0]
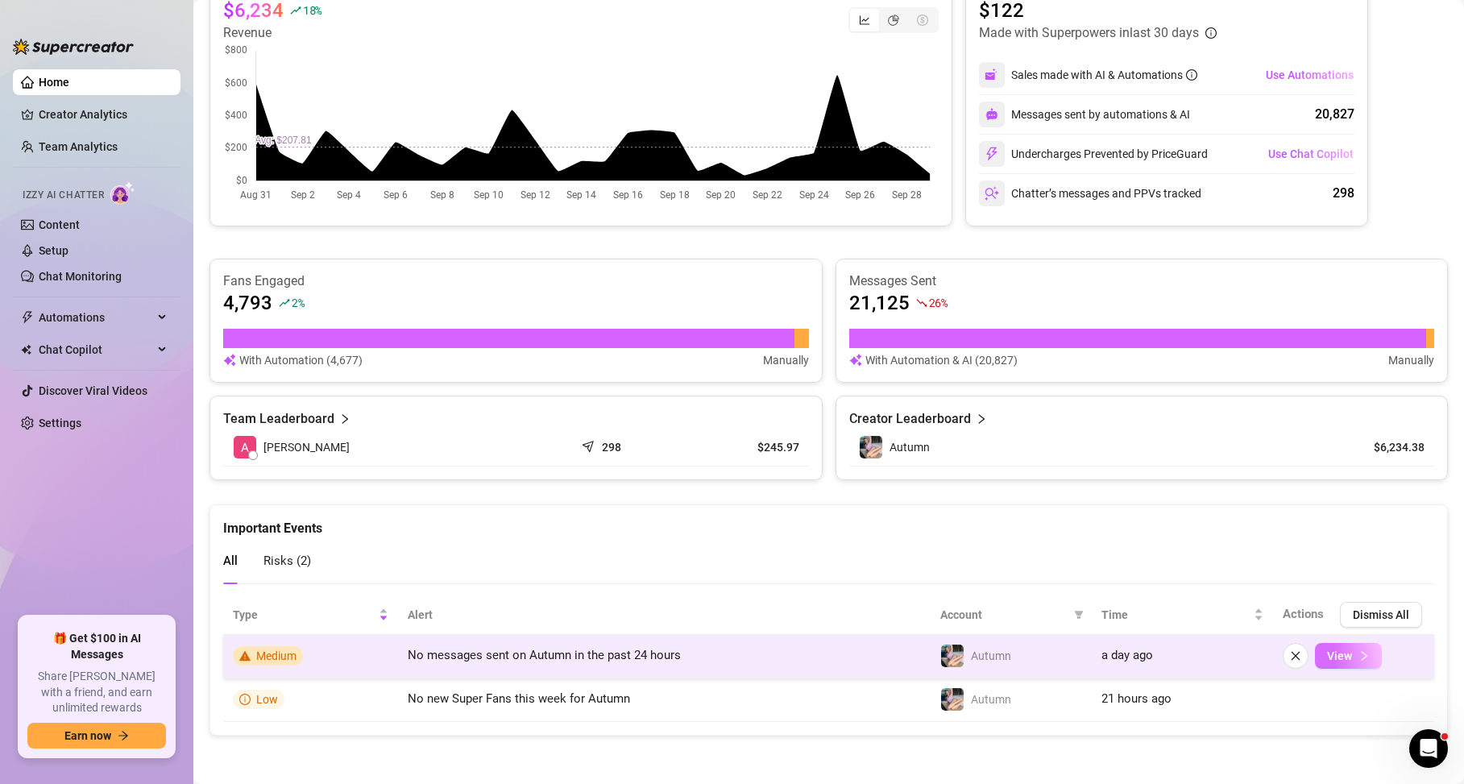
click at [1365, 661] on button "View" at bounding box center [1348, 656] width 67 height 26
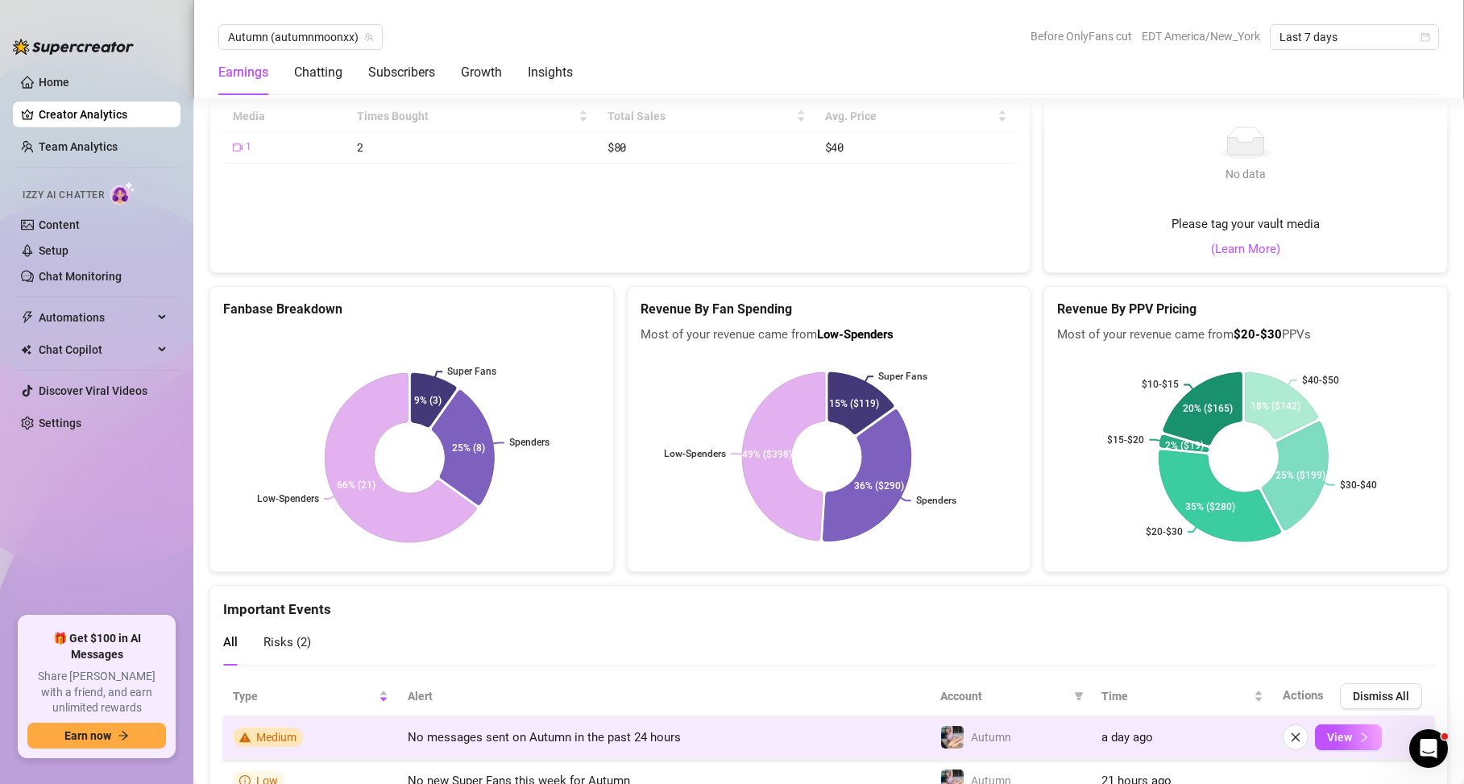
scroll to position [2991, 0]
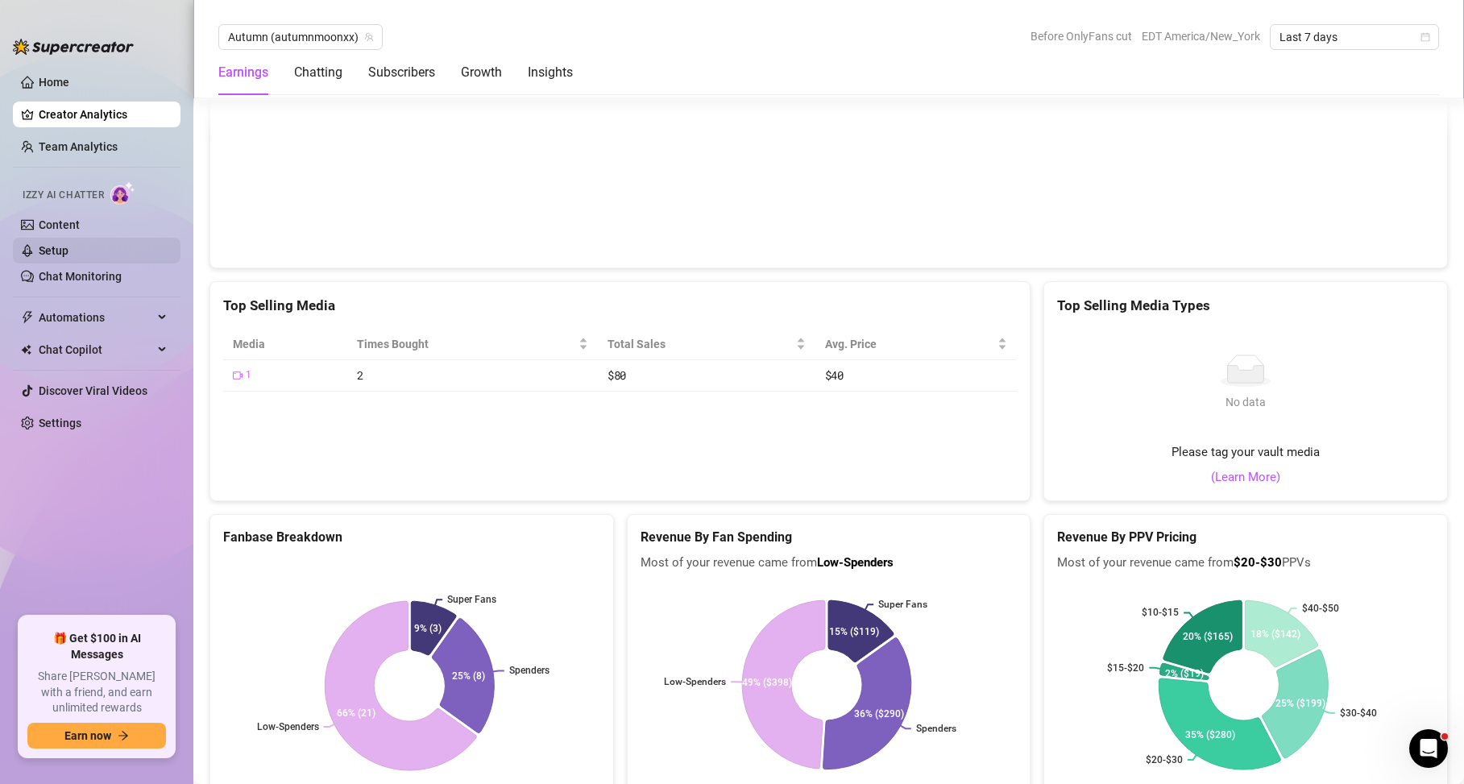
click at [68, 255] on link "Setup" at bounding box center [54, 250] width 30 height 13
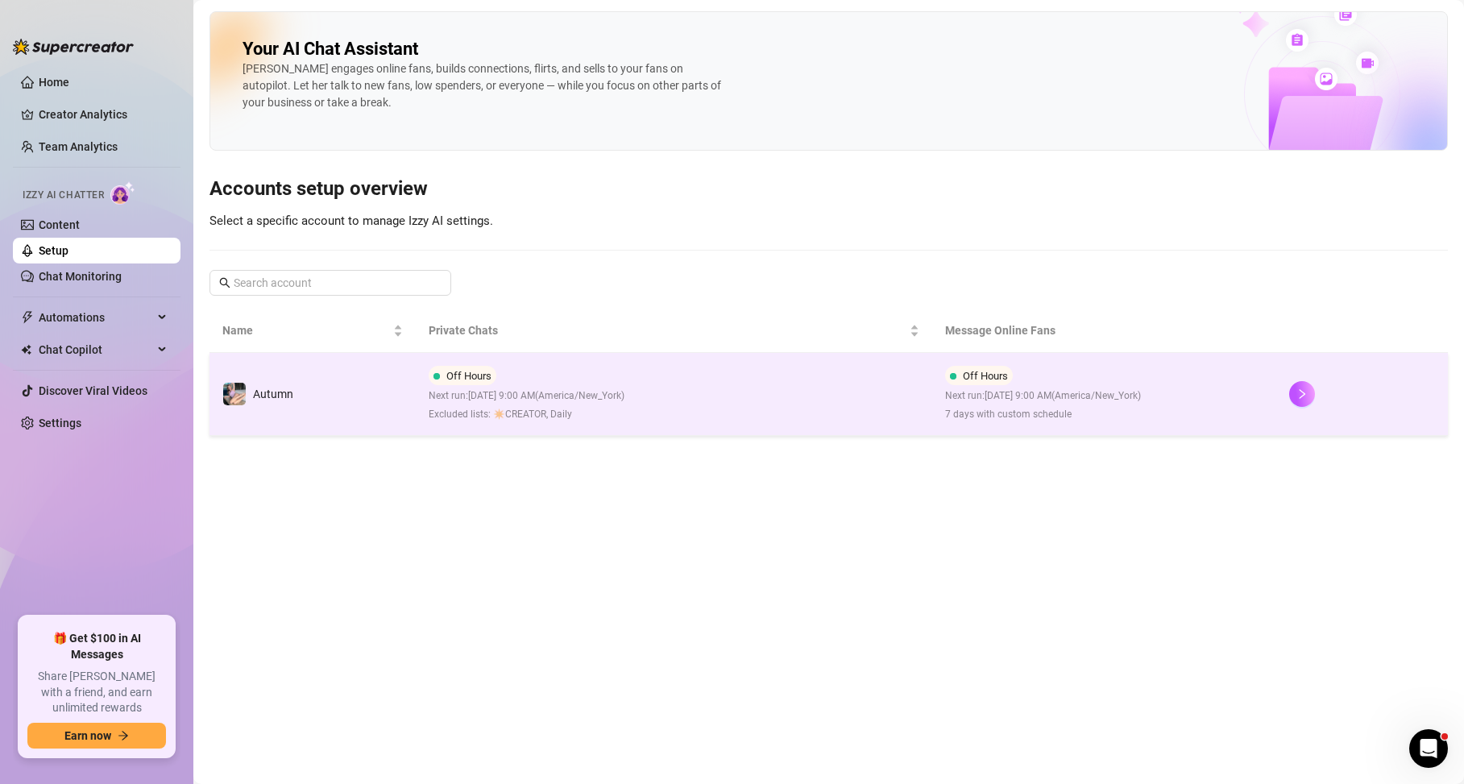
click at [1306, 408] on td at bounding box center [1362, 394] width 172 height 83
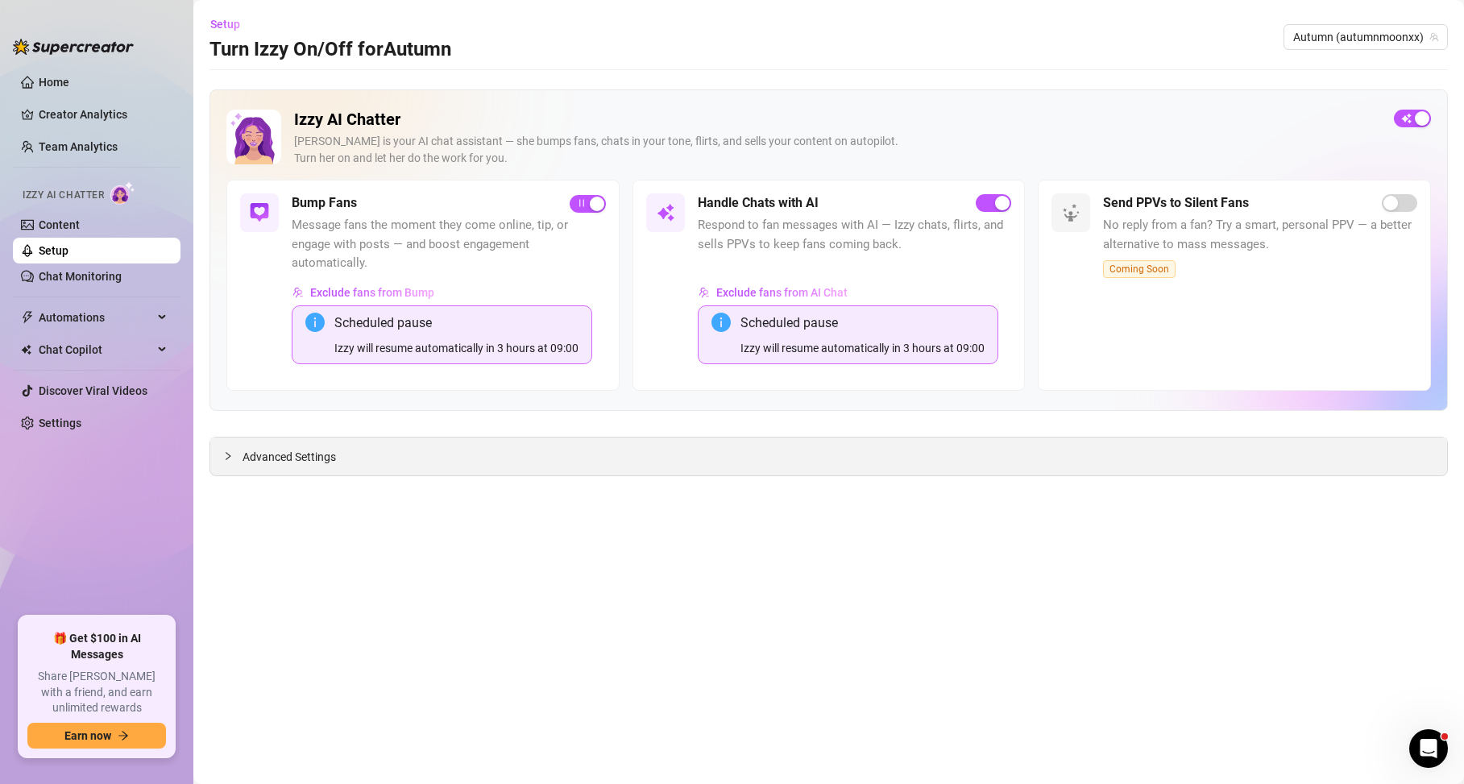
click at [288, 469] on div "Advanced Settings" at bounding box center [828, 456] width 1236 height 38
click at [289, 458] on span "Advanced Settings" at bounding box center [288, 457] width 93 height 18
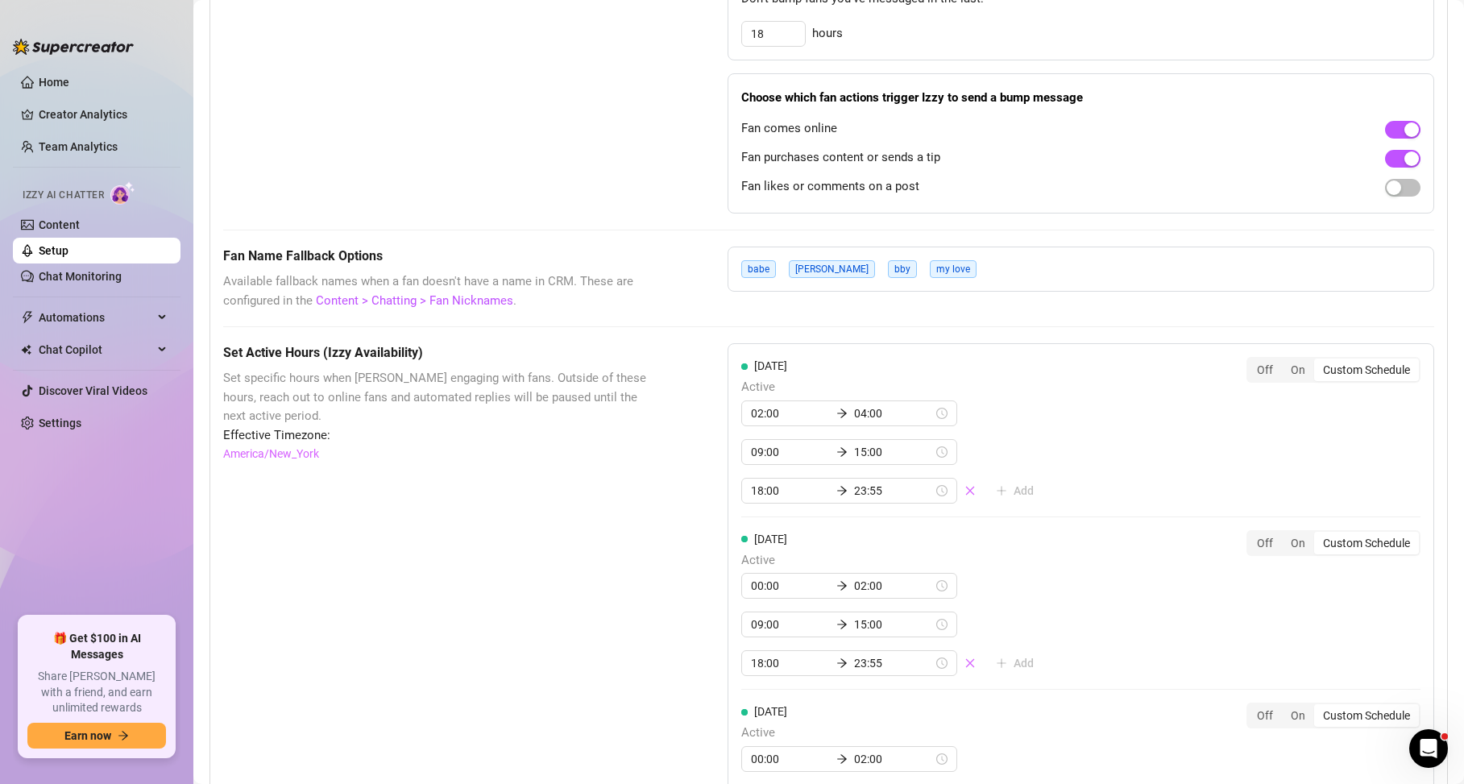
scroll to position [1207, 0]
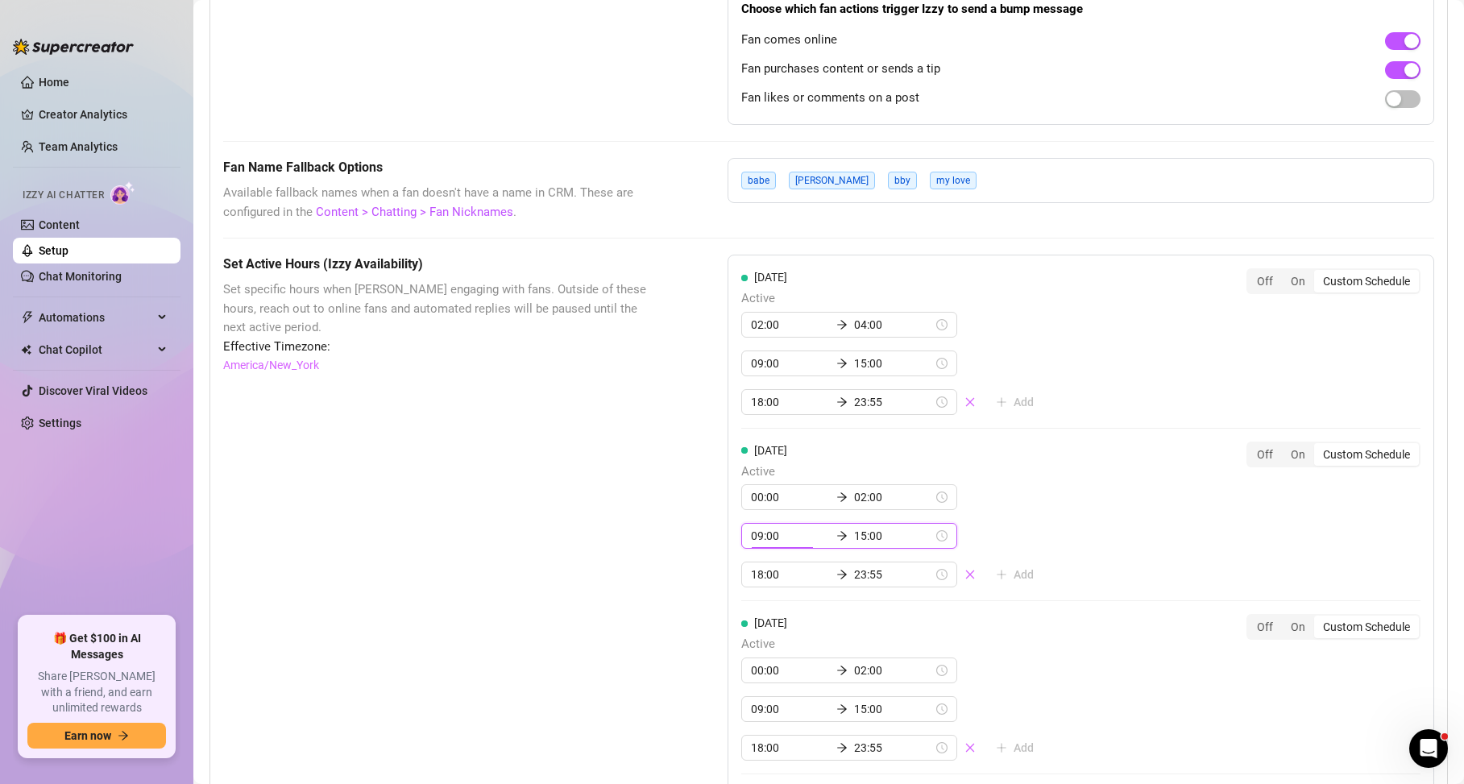
click at [771, 537] on input "09:00" at bounding box center [790, 536] width 79 height 18
click at [765, 712] on div "06" at bounding box center [759, 713] width 39 height 23
click at [804, 669] on div "20" at bounding box center [805, 668] width 39 height 23
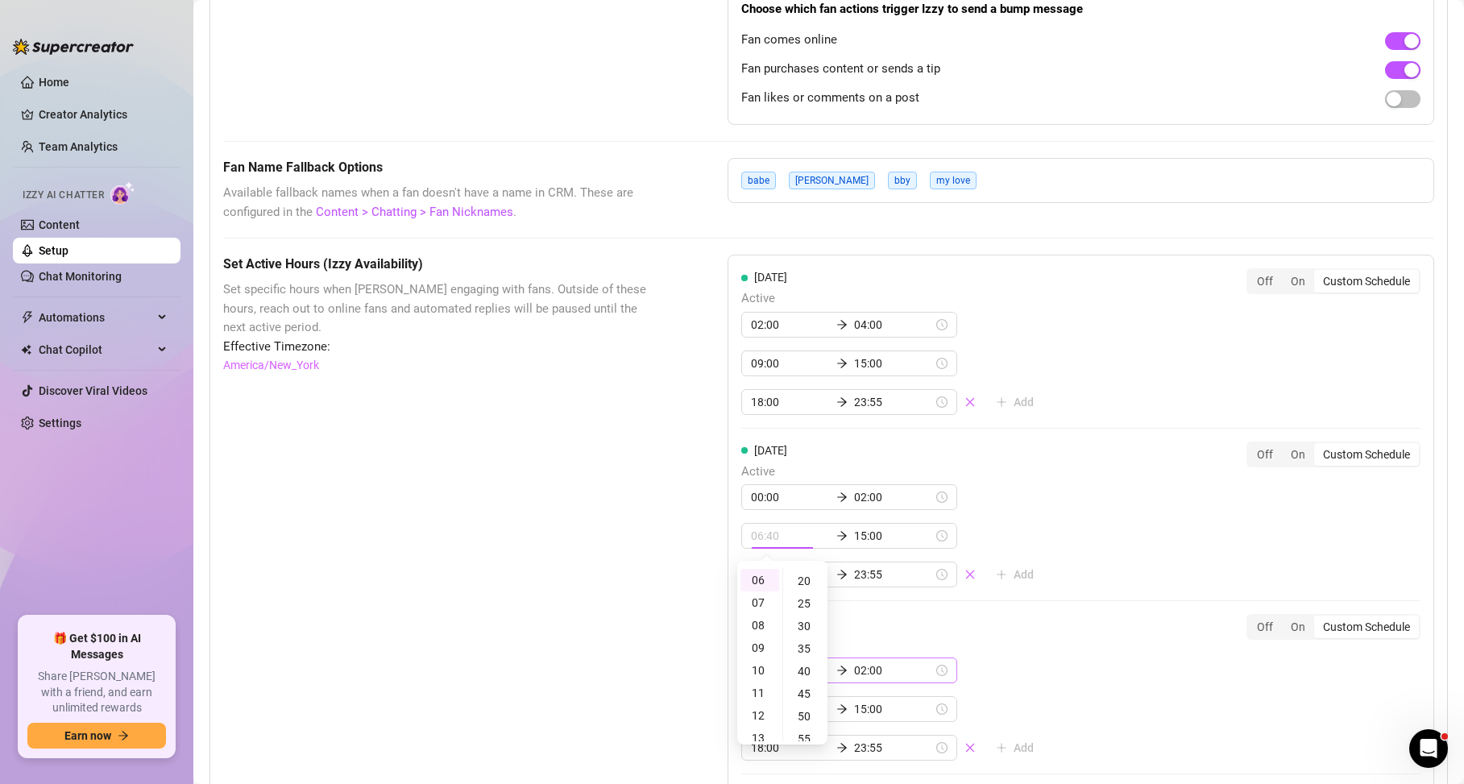
type input "06:20"
click at [1101, 495] on div "[DATE] Active 00:00 02:00 06:20 15:00 18:00 23:55 Add Off On Custom Schedule" at bounding box center [1080, 514] width 679 height 147
